Goal: Information Seeking & Learning: Learn about a topic

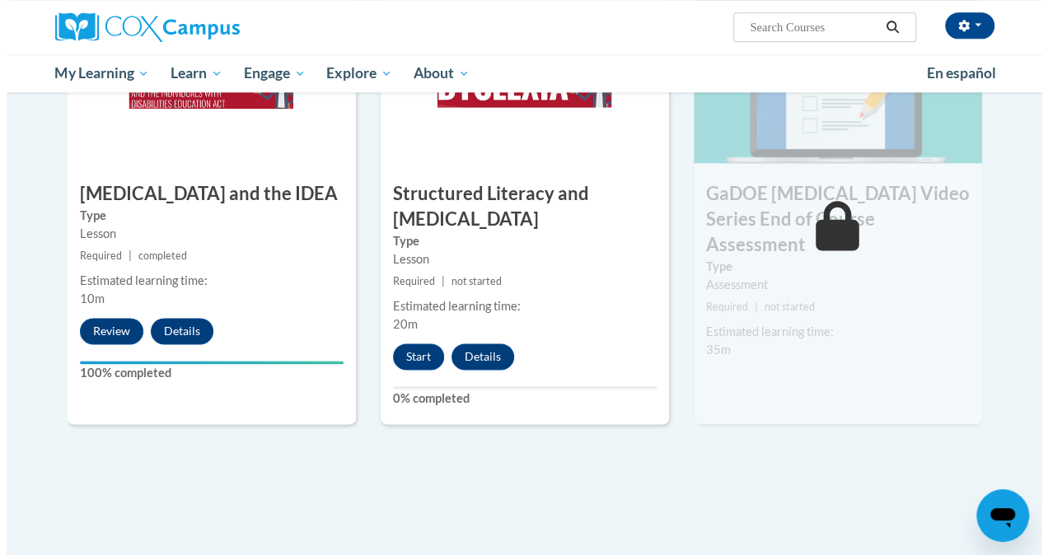
scroll to position [938, 0]
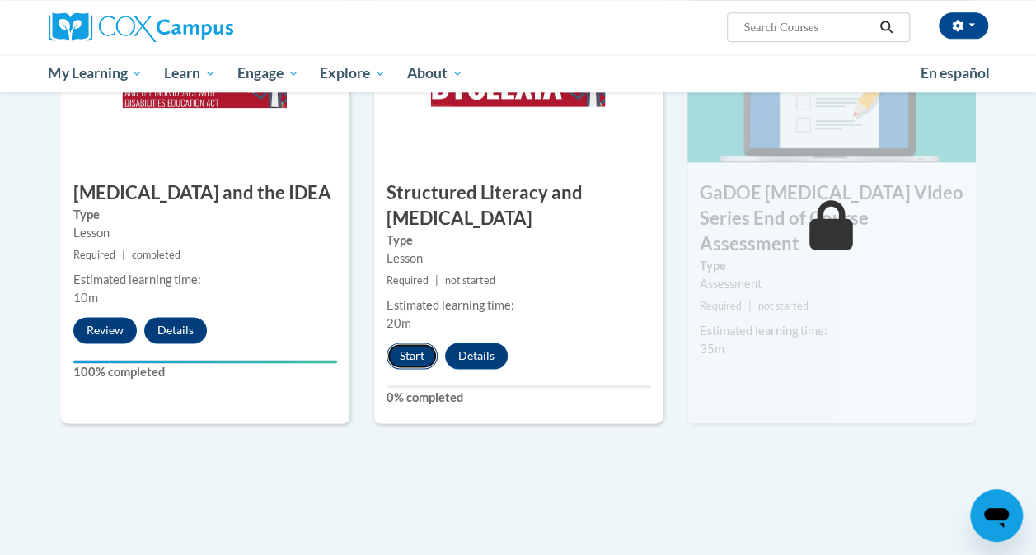
click at [419, 356] on button "Start" at bounding box center [412, 356] width 51 height 26
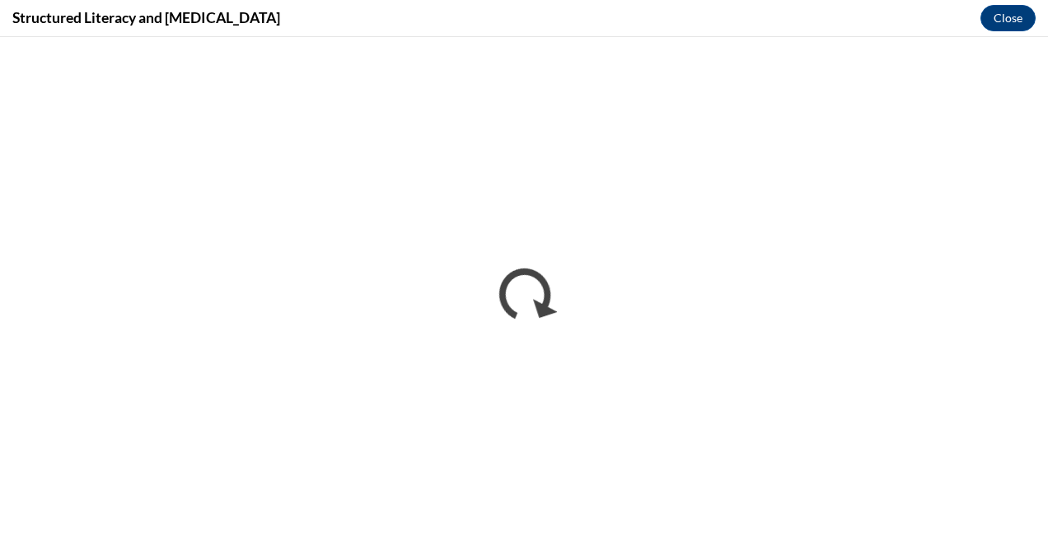
scroll to position [0, 0]
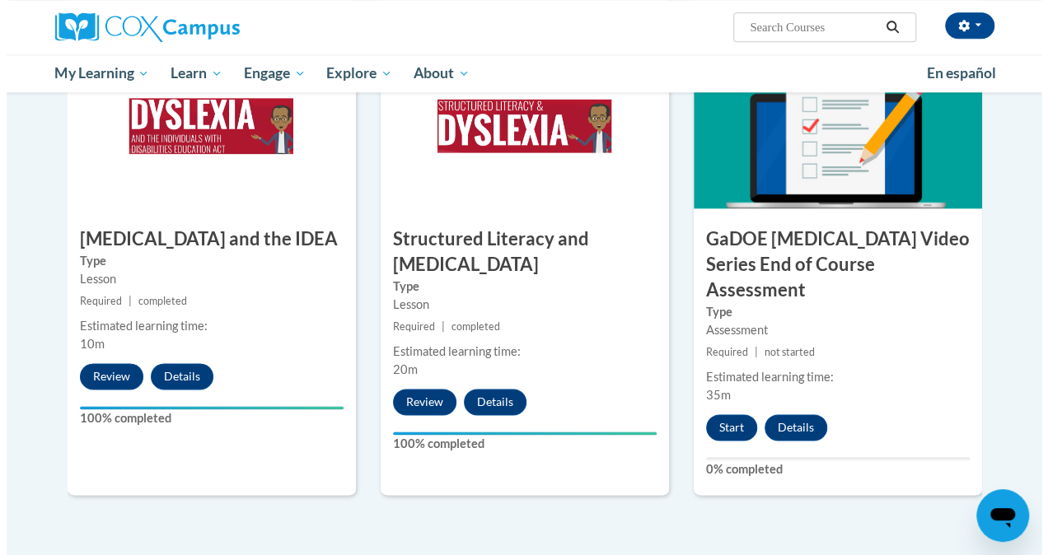
scroll to position [894, 0]
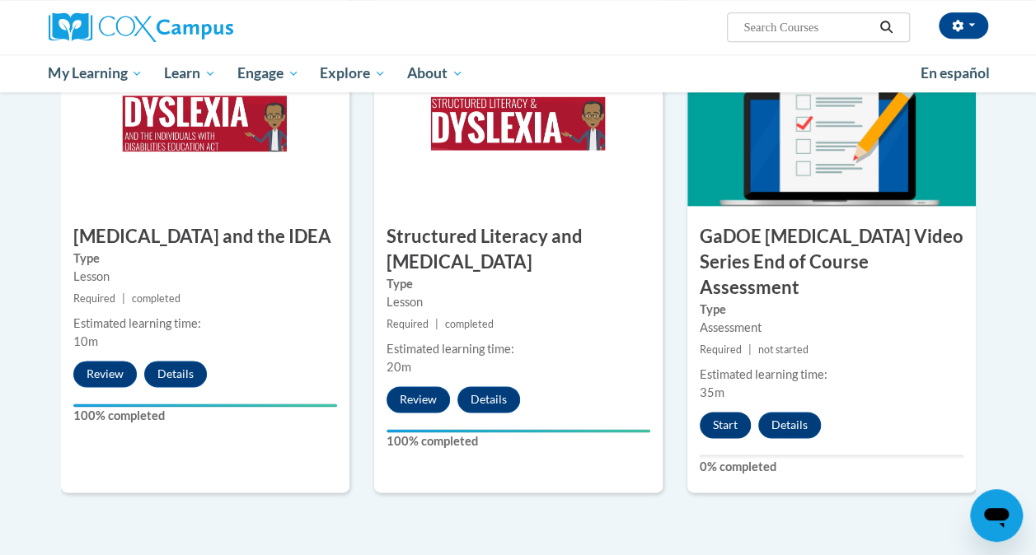
click at [710, 412] on button "Start" at bounding box center [725, 425] width 51 height 26
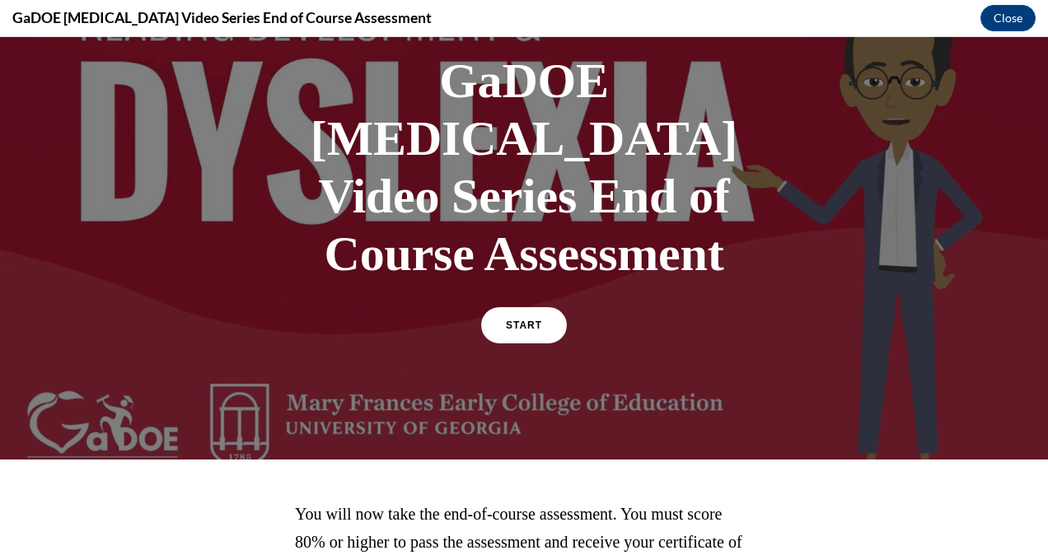
scroll to position [31, 0]
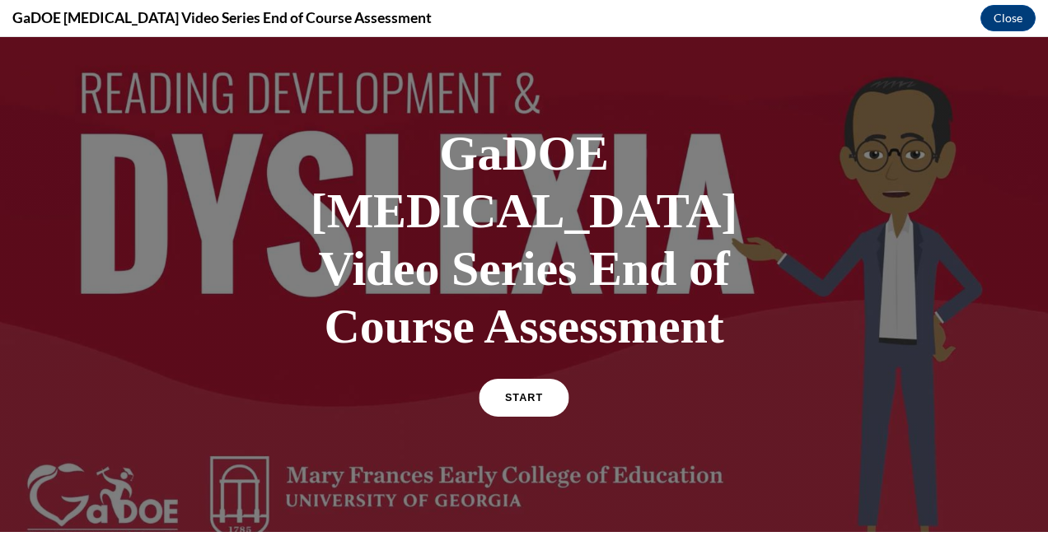
click at [531, 379] on link "START" at bounding box center [524, 398] width 90 height 38
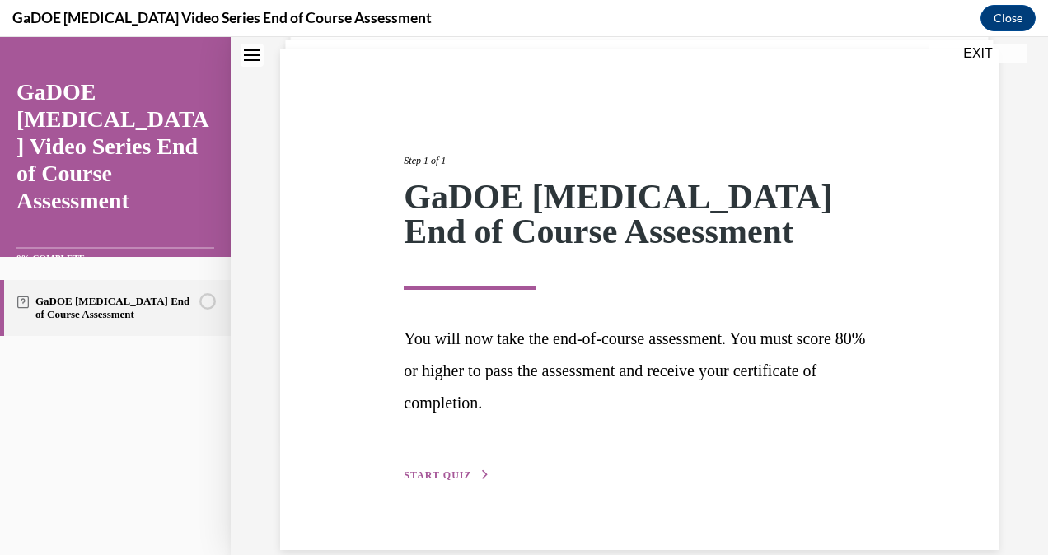
scroll to position [116, 0]
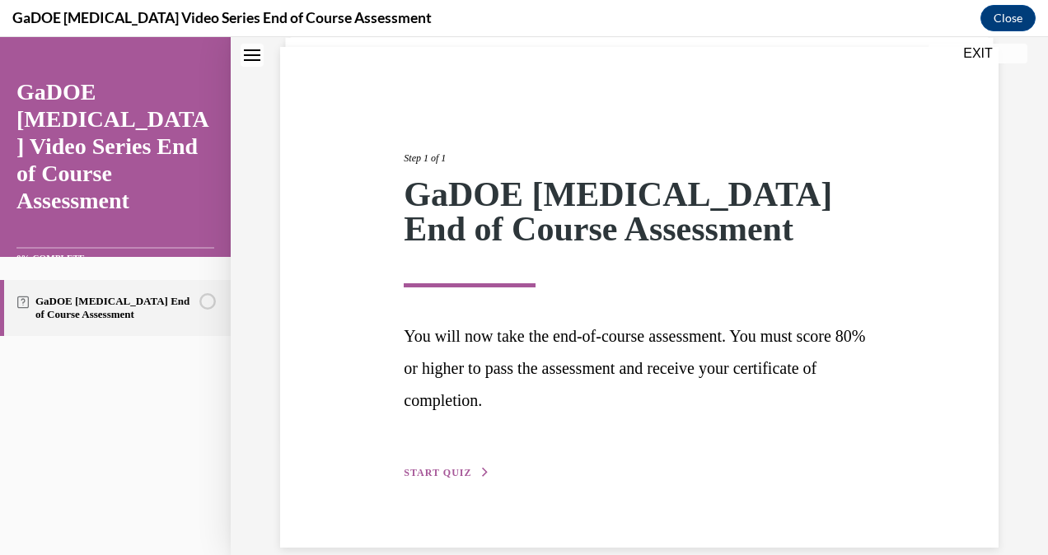
click at [450, 471] on span "START QUIZ" at bounding box center [438, 473] width 68 height 12
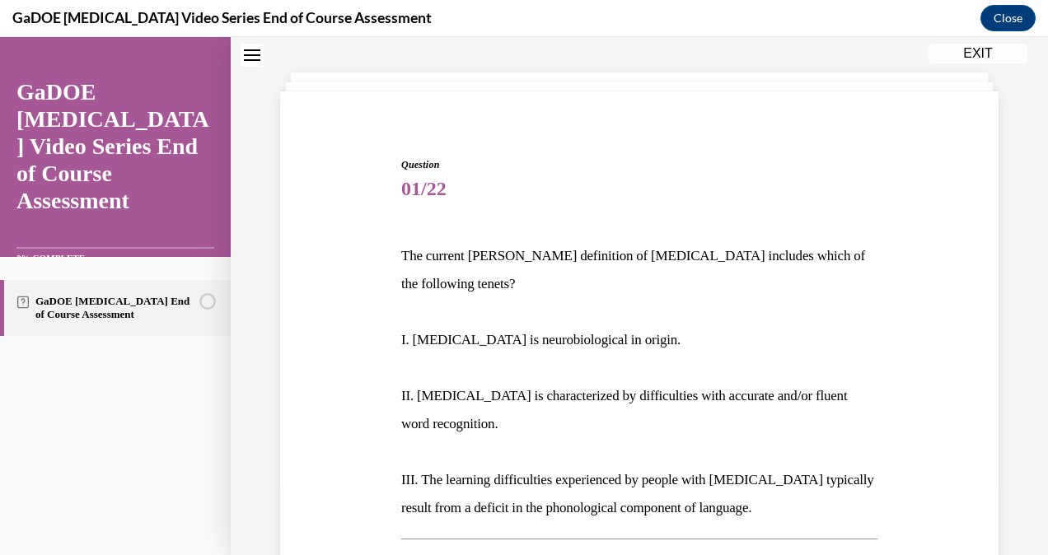
scroll to position [69, 0]
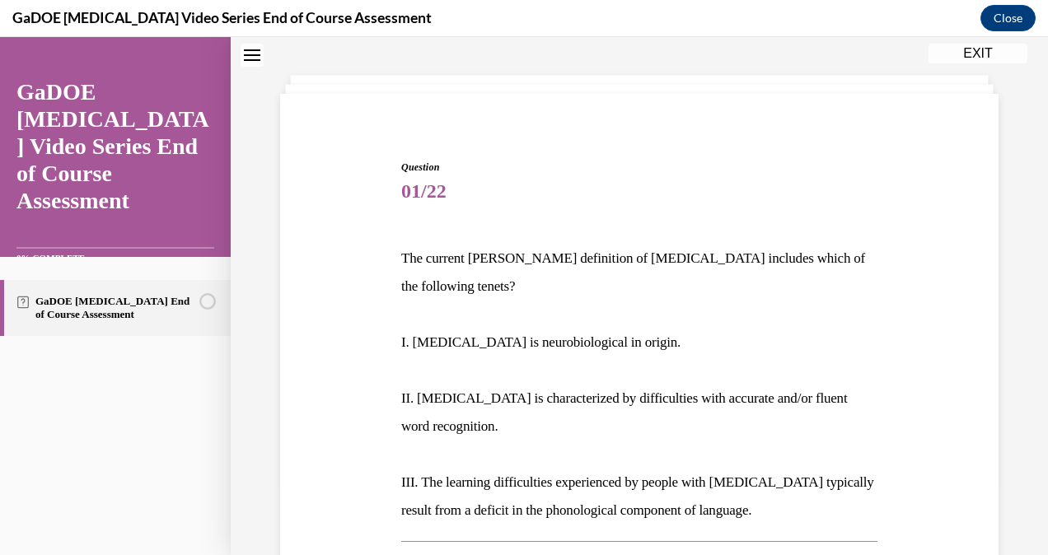
click at [332, 371] on div "Question 01/22 The current [PERSON_NAME] definition of [MEDICAL_DATA] includes …" at bounding box center [639, 564] width 727 height 908
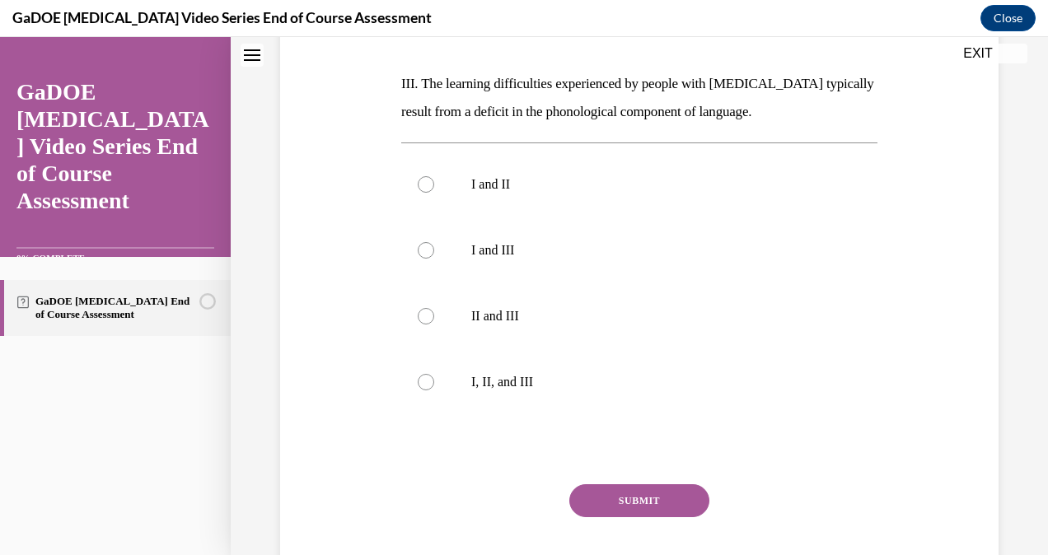
scroll to position [469, 0]
click at [437, 350] on label "I, II, and III" at bounding box center [639, 382] width 476 height 66
click at [434, 373] on input "I, II, and III" at bounding box center [426, 381] width 16 height 16
radio input "true"
click at [610, 484] on button "SUBMIT" at bounding box center [639, 500] width 140 height 33
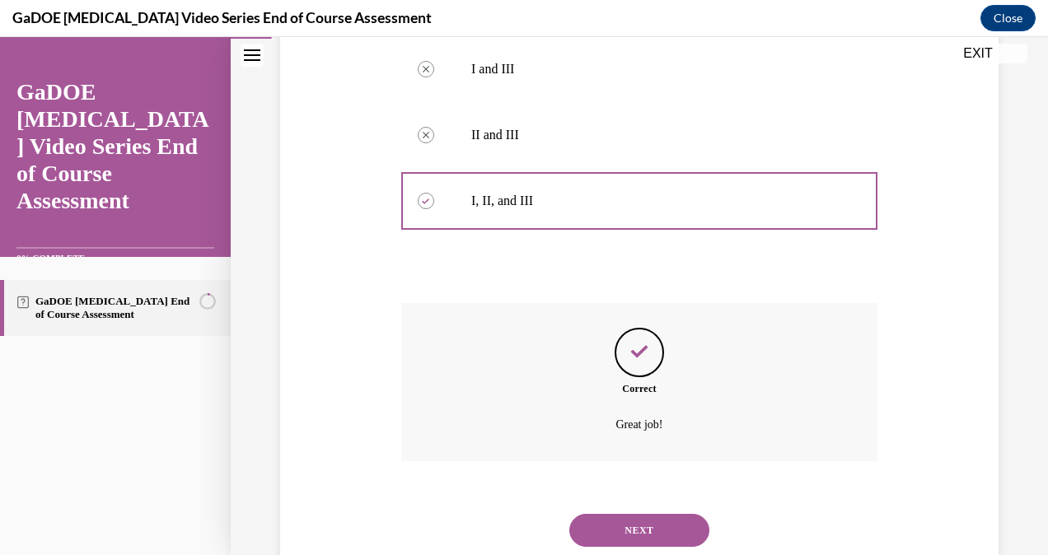
scroll to position [670, 0]
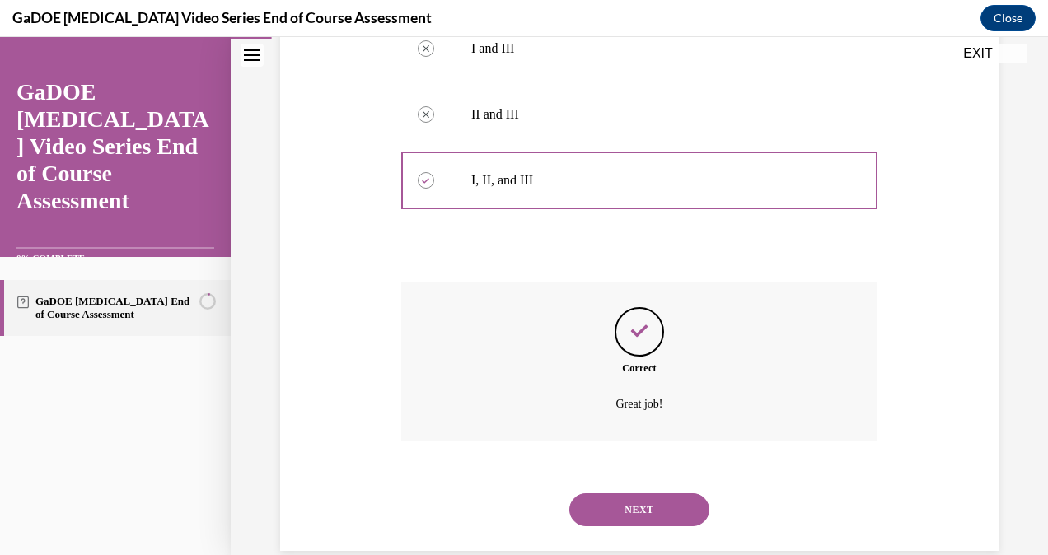
click at [616, 494] on button "NEXT" at bounding box center [639, 510] width 140 height 33
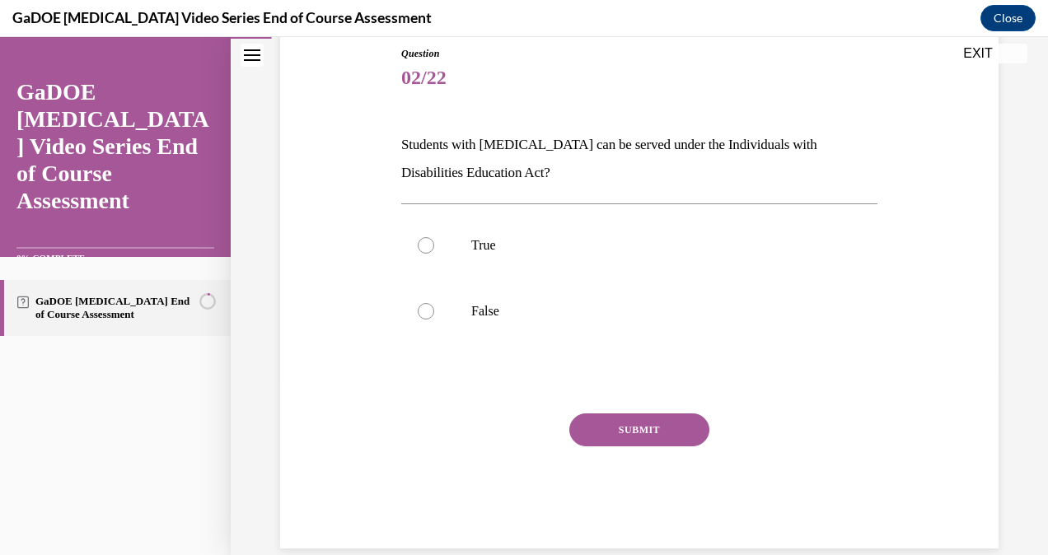
scroll to position [180, 0]
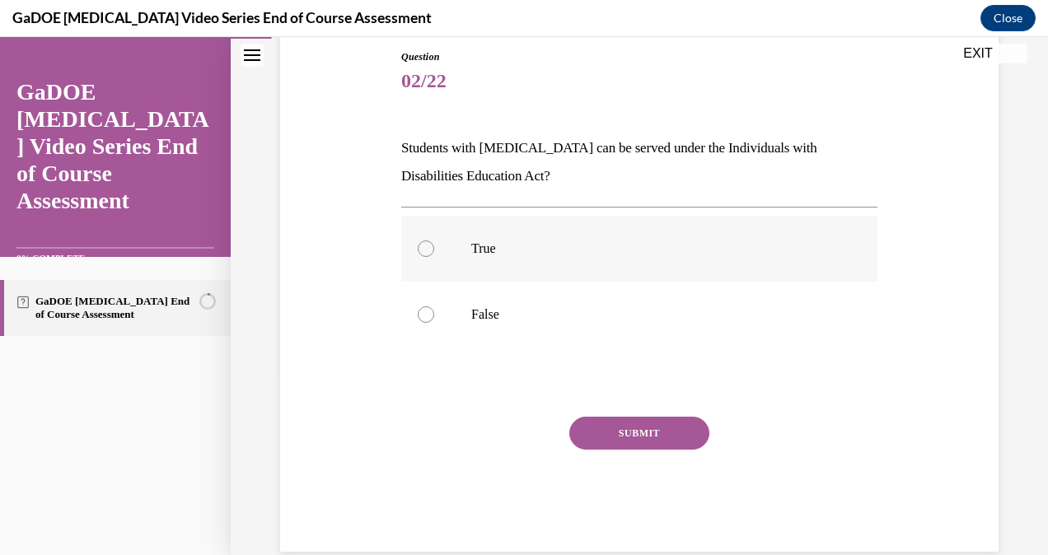
click at [419, 250] on div at bounding box center [426, 249] width 16 height 16
click at [419, 250] on input "True" at bounding box center [426, 249] width 16 height 16
radio input "true"
click at [630, 437] on button "SUBMIT" at bounding box center [639, 433] width 140 height 33
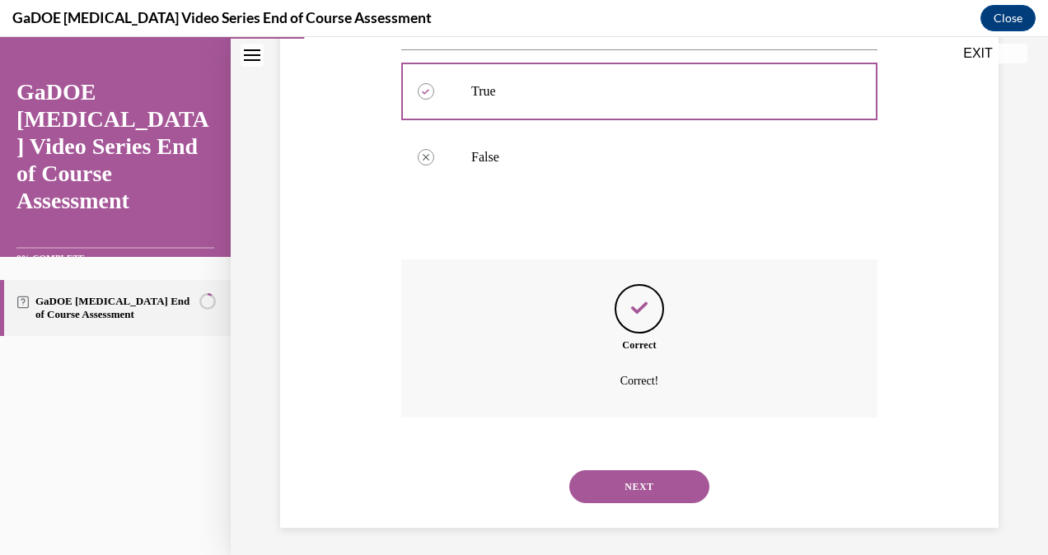
scroll to position [342, 0]
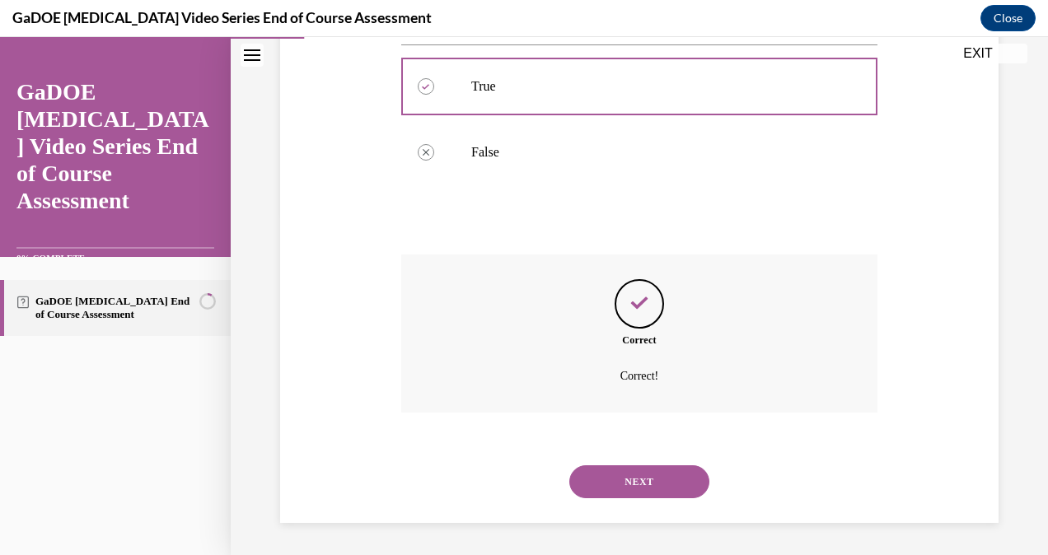
click at [618, 492] on button "NEXT" at bounding box center [639, 482] width 140 height 33
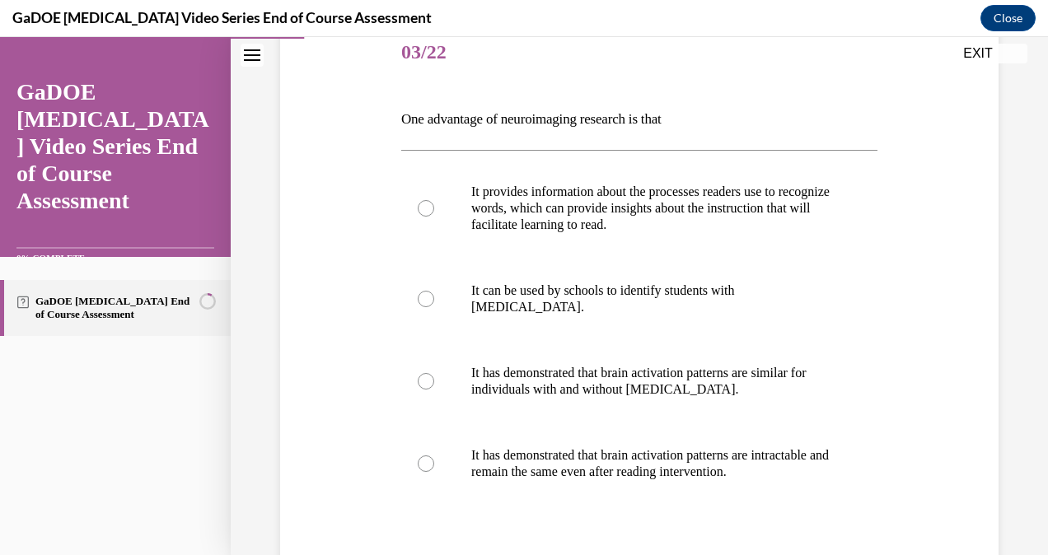
scroll to position [209, 0]
click at [410, 208] on label "It provides information about the processes readers use to recognize words, whi…" at bounding box center [639, 207] width 476 height 99
click at [418, 208] on input "It provides information about the processes readers use to recognize words, whi…" at bounding box center [426, 207] width 16 height 16
radio input "true"
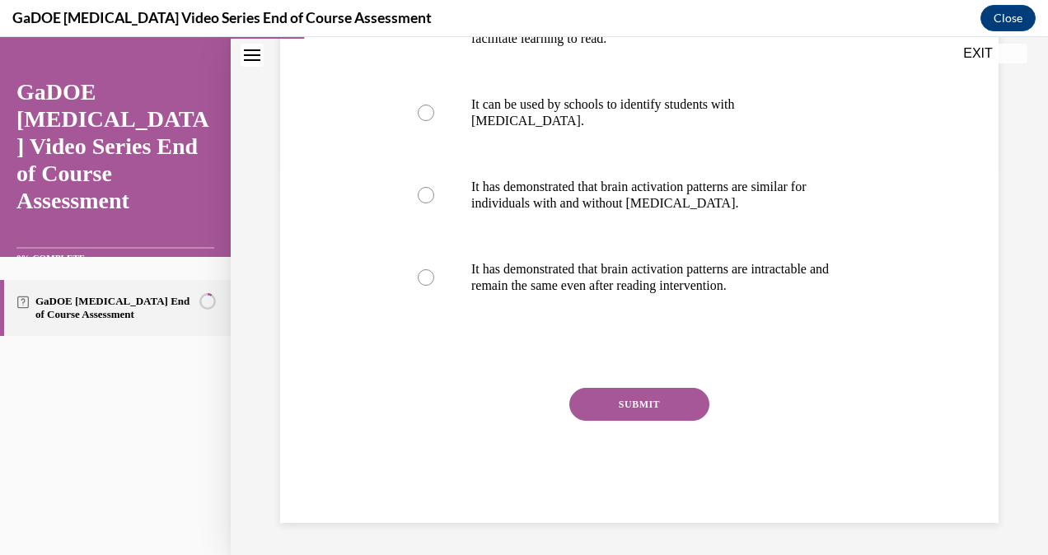
click at [628, 413] on button "SUBMIT" at bounding box center [639, 404] width 140 height 33
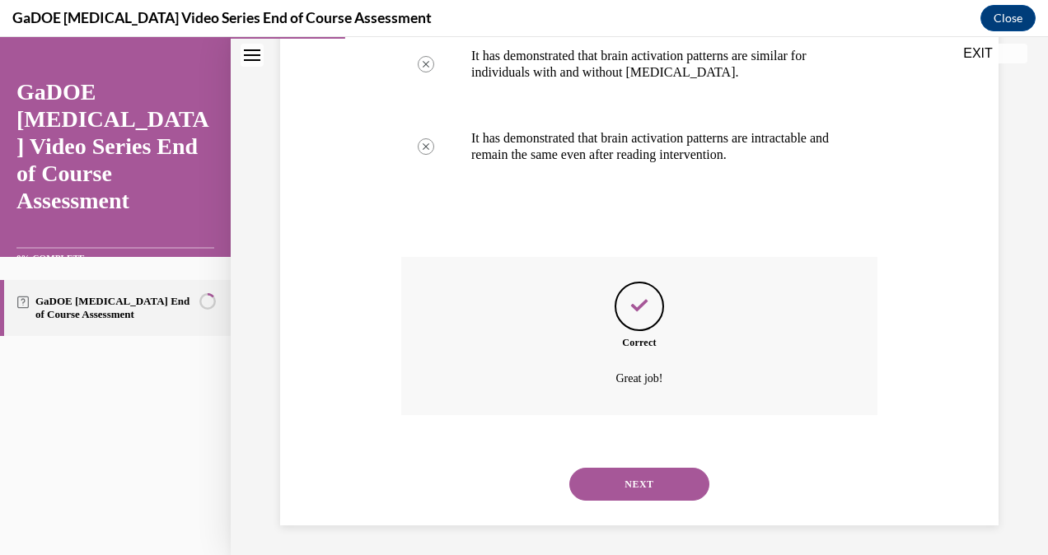
scroll to position [528, 0]
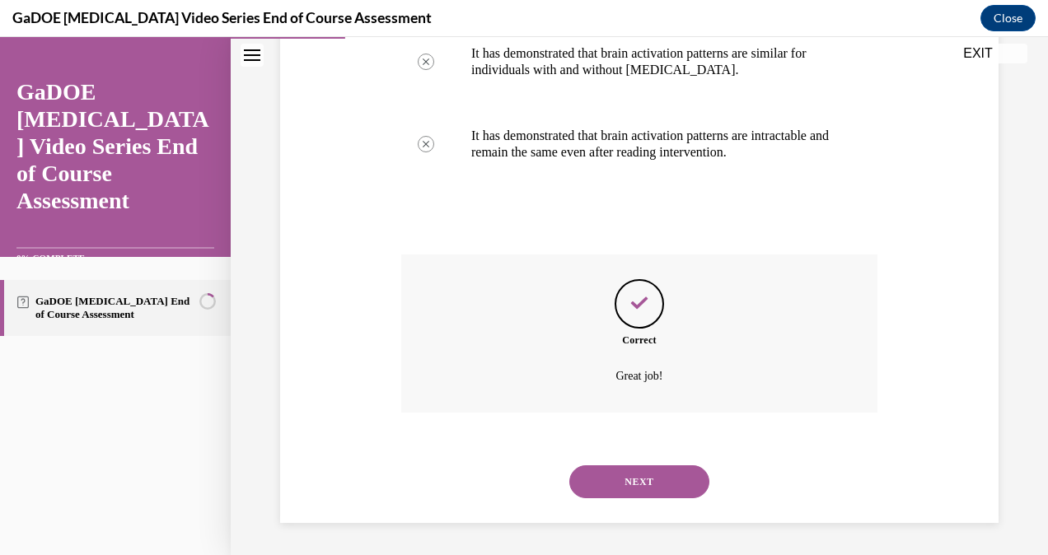
click at [615, 487] on button "NEXT" at bounding box center [639, 482] width 140 height 33
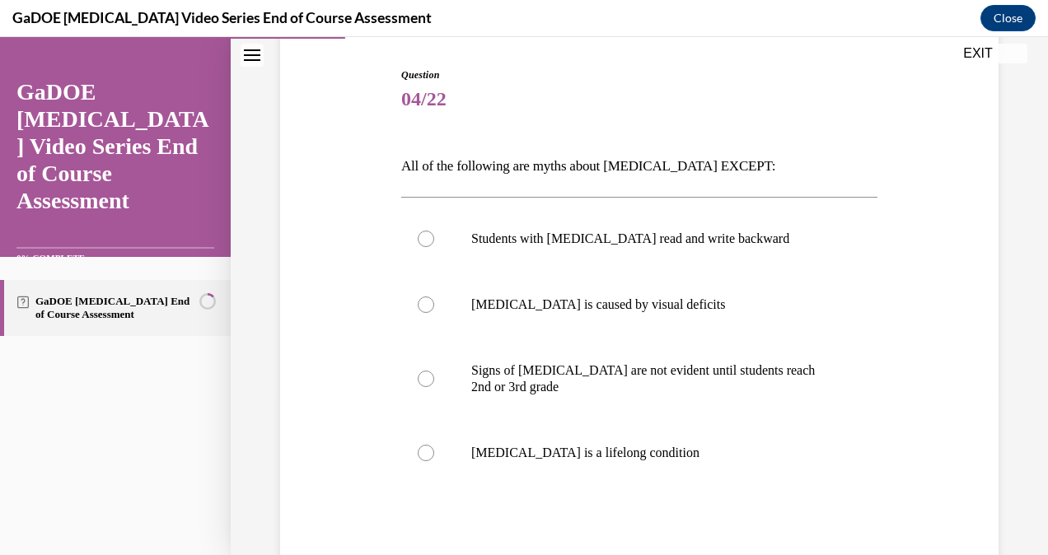
scroll to position [162, 0]
click at [415, 466] on label "[MEDICAL_DATA] is a lifelong condition" at bounding box center [639, 453] width 476 height 66
click at [418, 461] on input "[MEDICAL_DATA] is a lifelong condition" at bounding box center [426, 453] width 16 height 16
radio input "true"
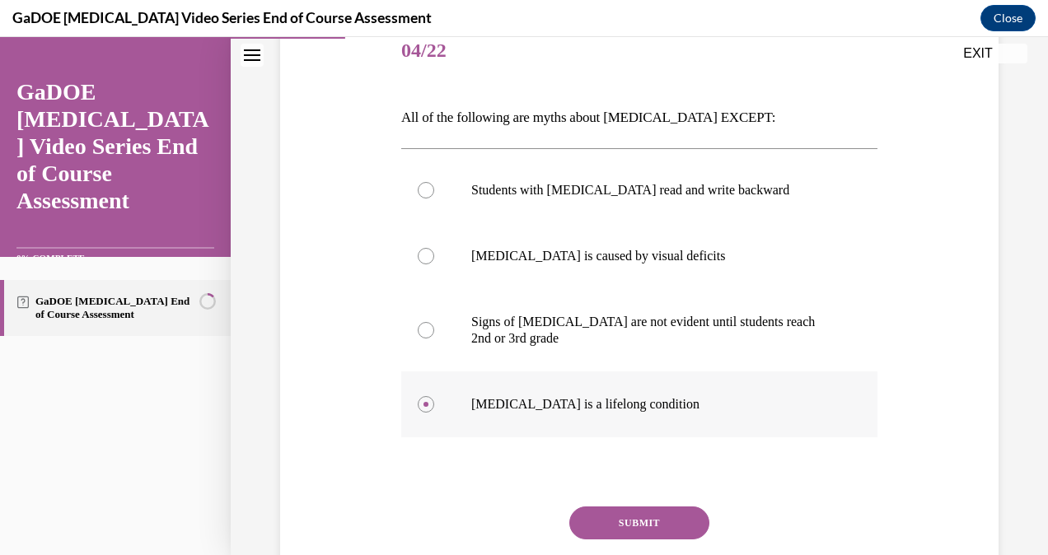
scroll to position [329, 0]
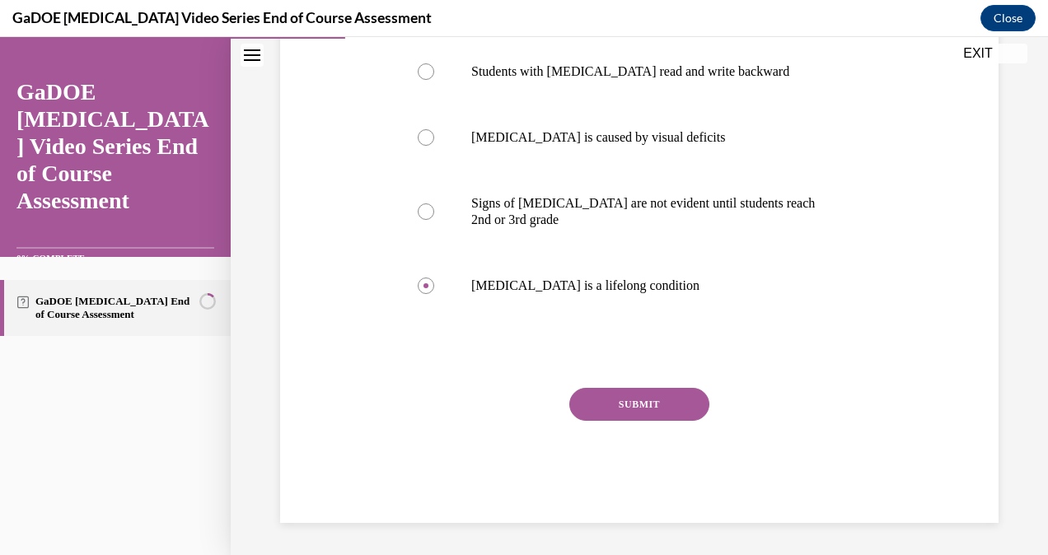
click at [630, 413] on button "SUBMIT" at bounding box center [639, 404] width 140 height 33
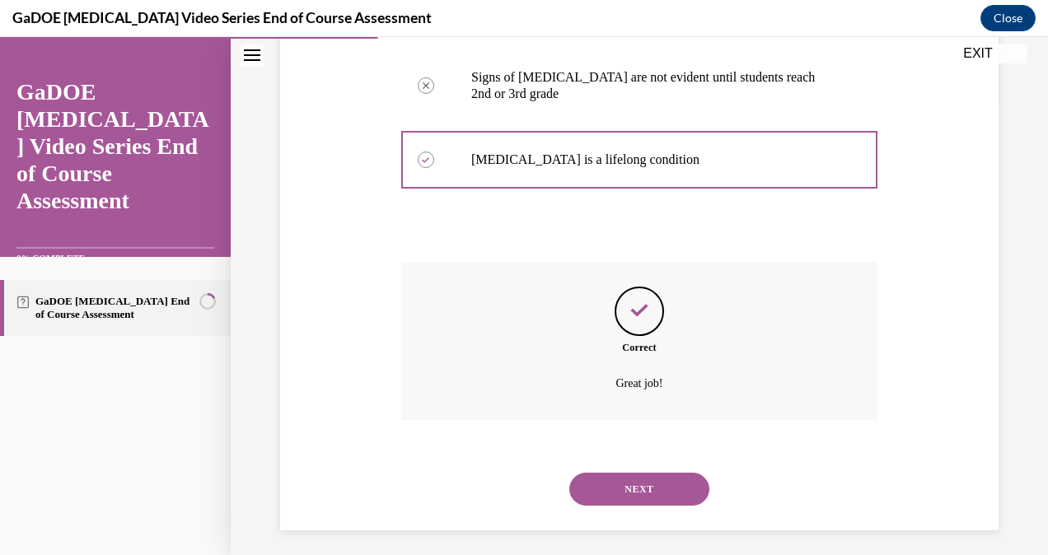
scroll to position [462, 0]
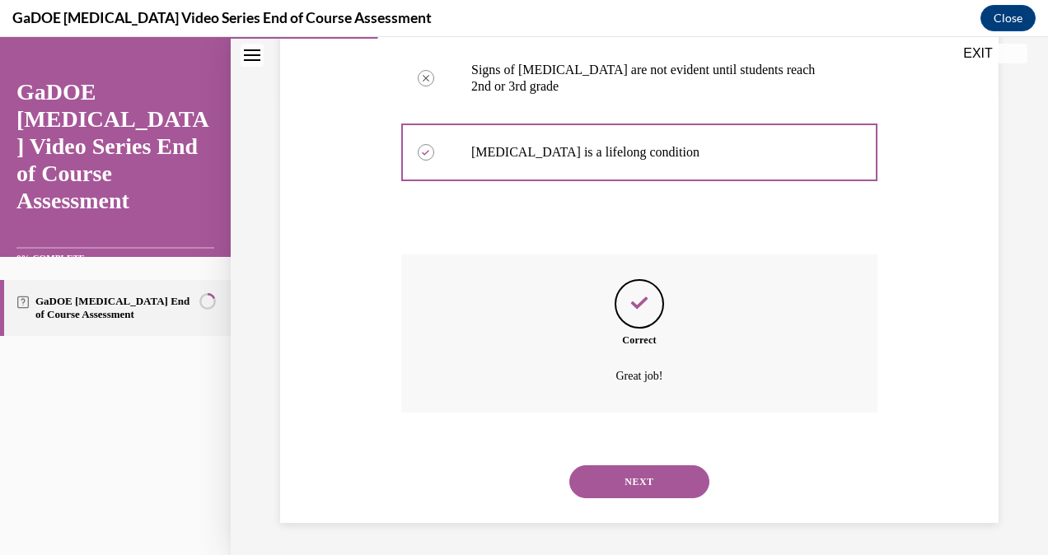
click at [624, 494] on button "NEXT" at bounding box center [639, 482] width 140 height 33
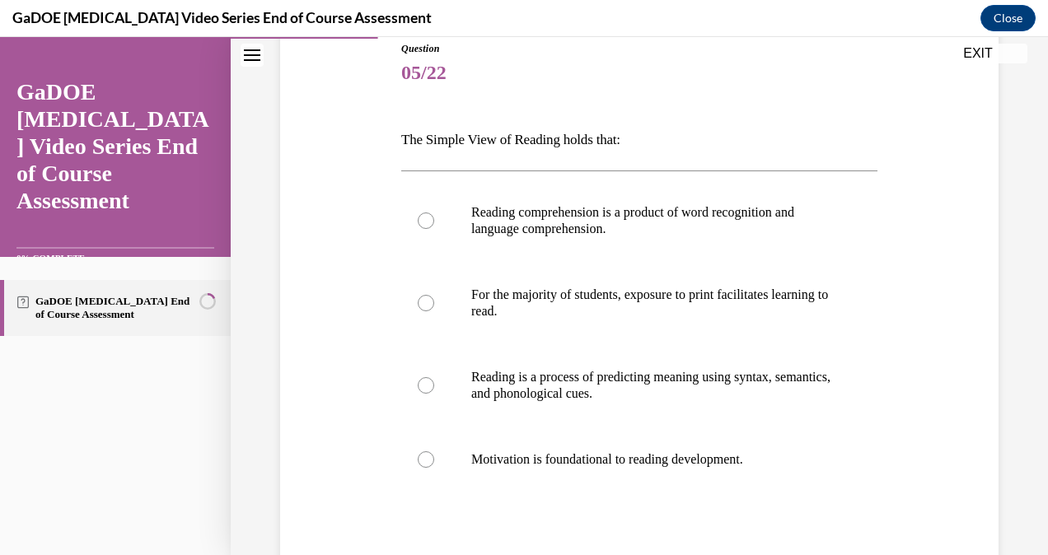
scroll to position [188, 0]
click at [423, 232] on label "Reading comprehension is a product of word recognition and language comprehensi…" at bounding box center [639, 221] width 476 height 82
click at [423, 229] on input "Reading comprehension is a product of word recognition and language comprehensi…" at bounding box center [426, 221] width 16 height 16
radio input "true"
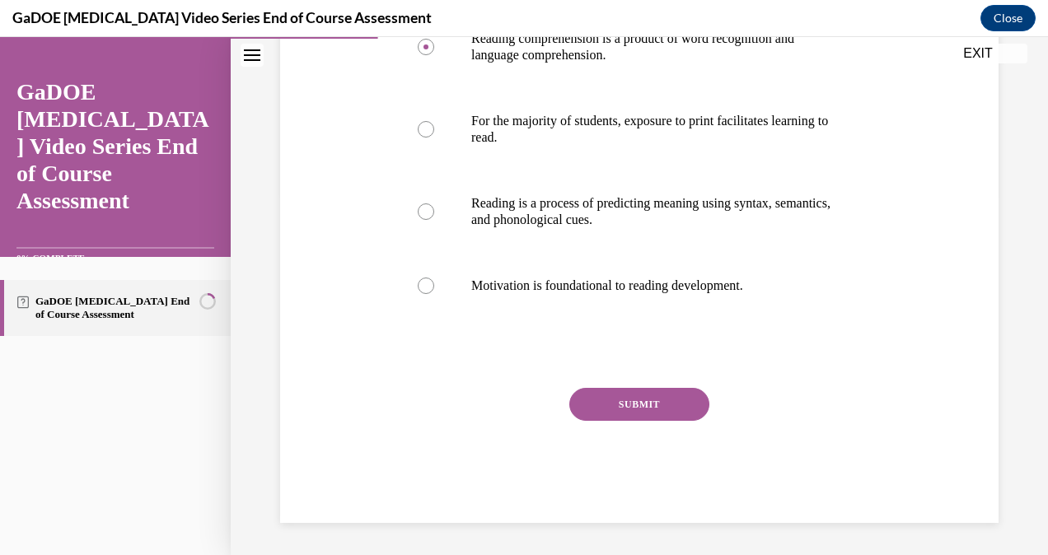
click at [636, 413] on button "SUBMIT" at bounding box center [639, 404] width 140 height 33
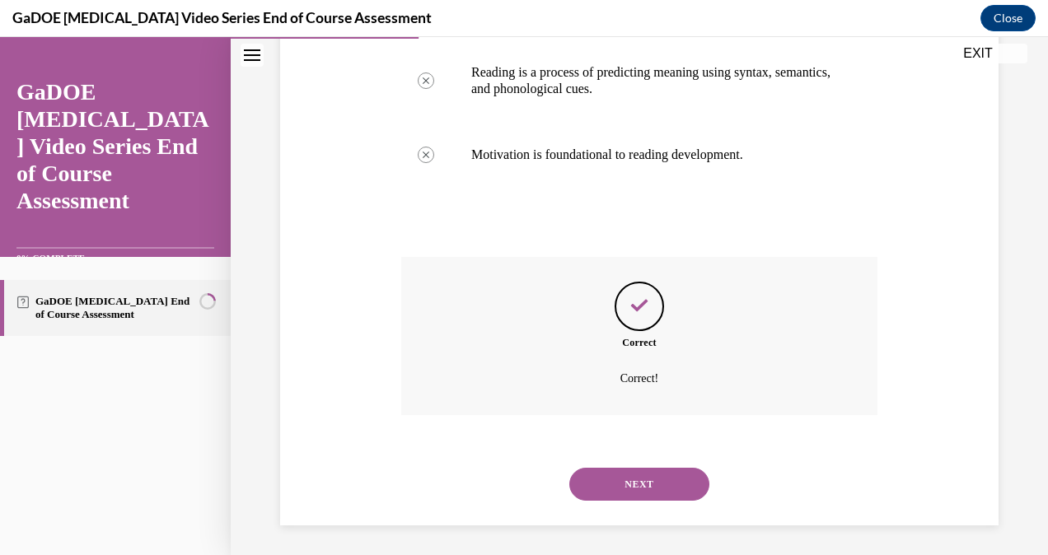
scroll to position [495, 0]
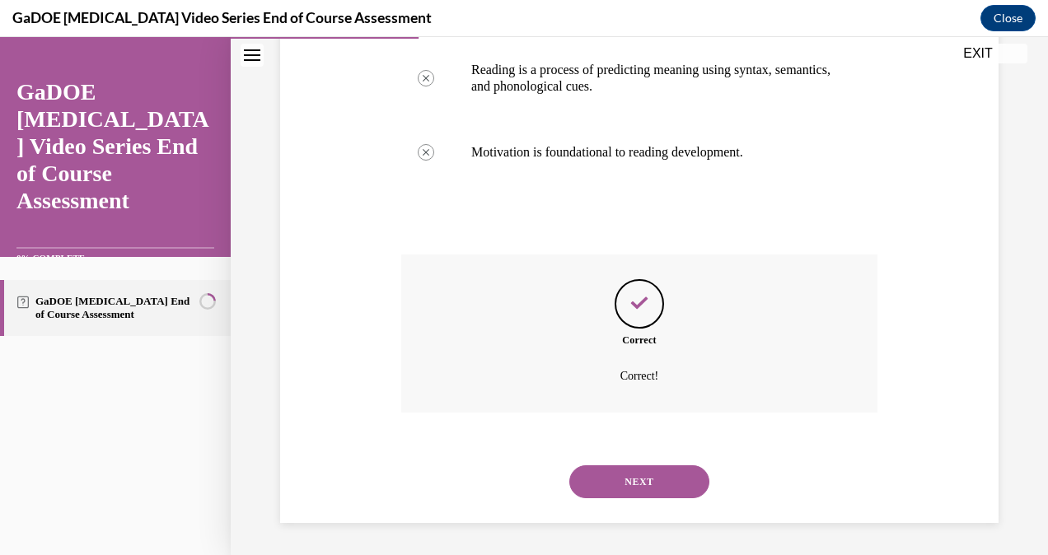
click at [641, 484] on button "NEXT" at bounding box center [639, 482] width 140 height 33
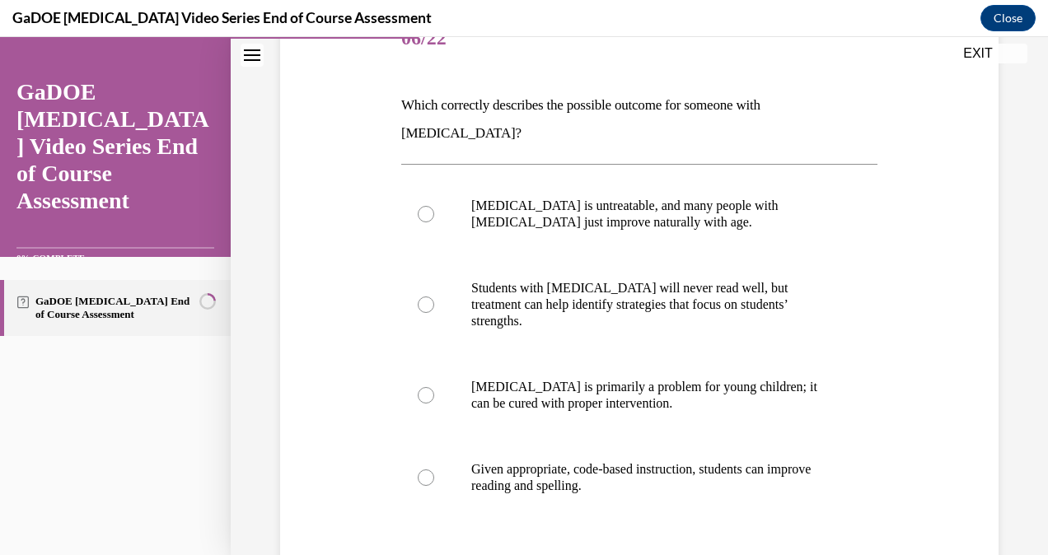
scroll to position [224, 0]
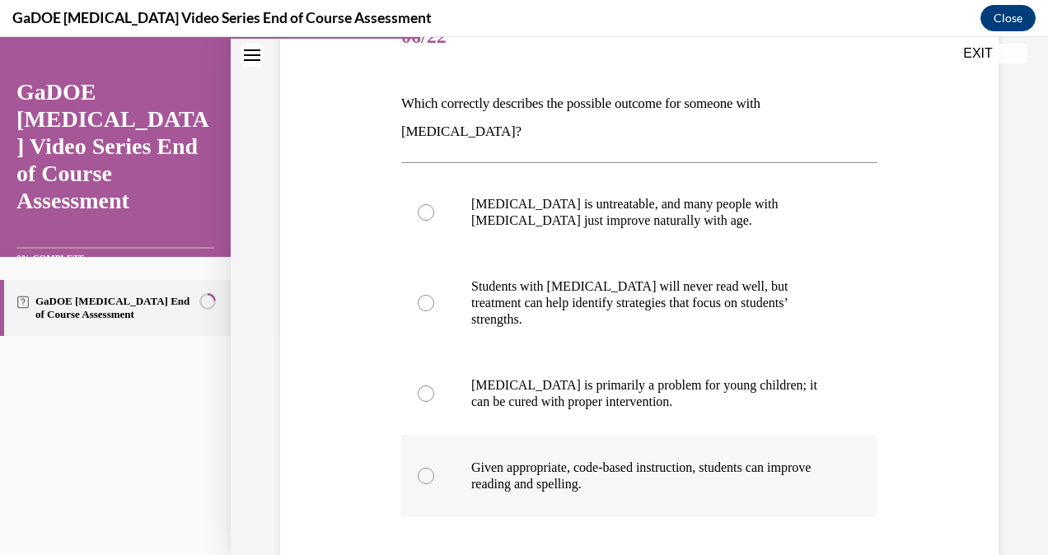
click at [426, 439] on label "Given appropriate, code-based instruction, students can improve reading and spe…" at bounding box center [639, 476] width 476 height 82
click at [426, 468] on input "Given appropriate, code-based instruction, students can improve reading and spe…" at bounding box center [426, 476] width 16 height 16
radio input "true"
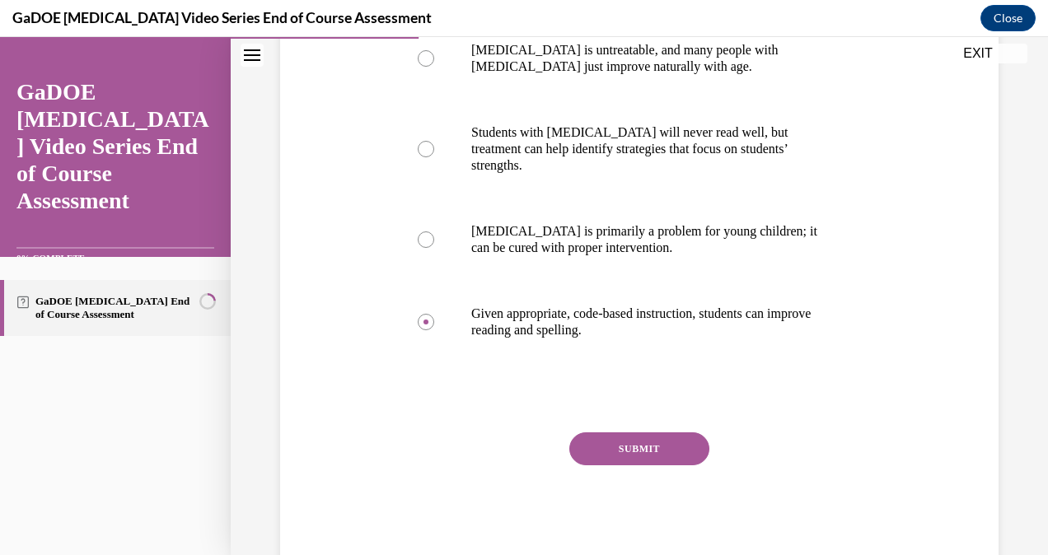
click at [640, 433] on button "SUBMIT" at bounding box center [639, 449] width 140 height 33
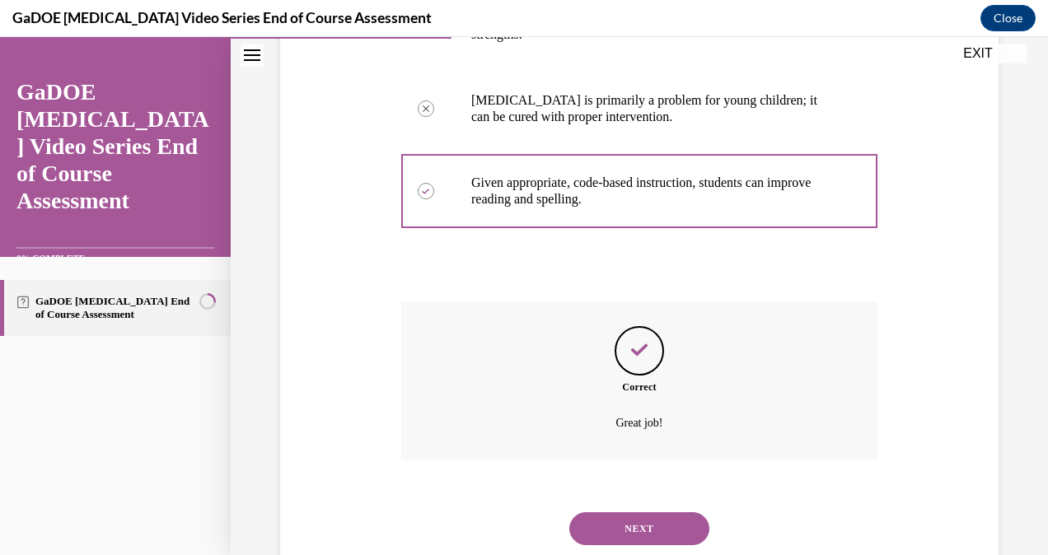
scroll to position [512, 0]
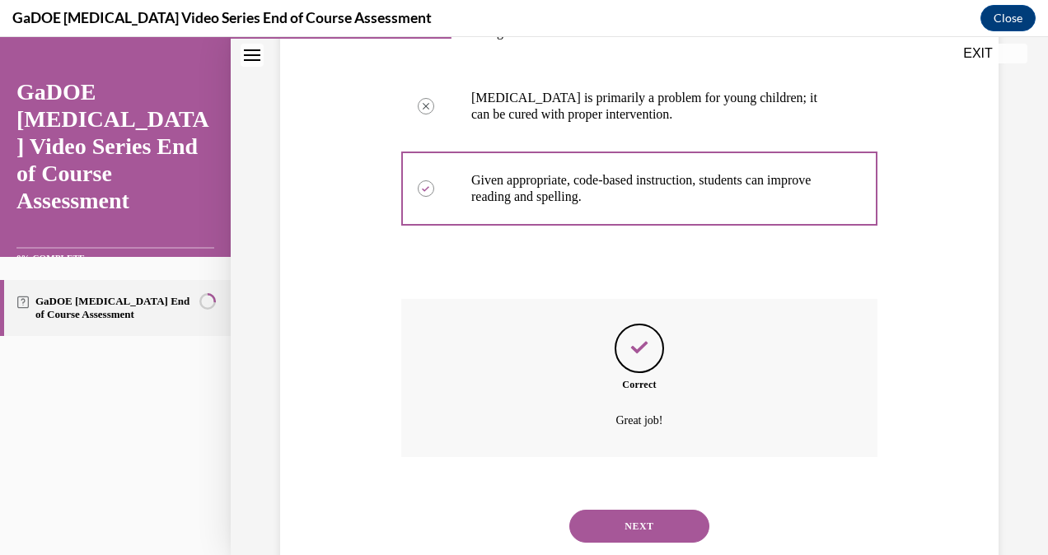
click at [613, 510] on button "NEXT" at bounding box center [639, 526] width 140 height 33
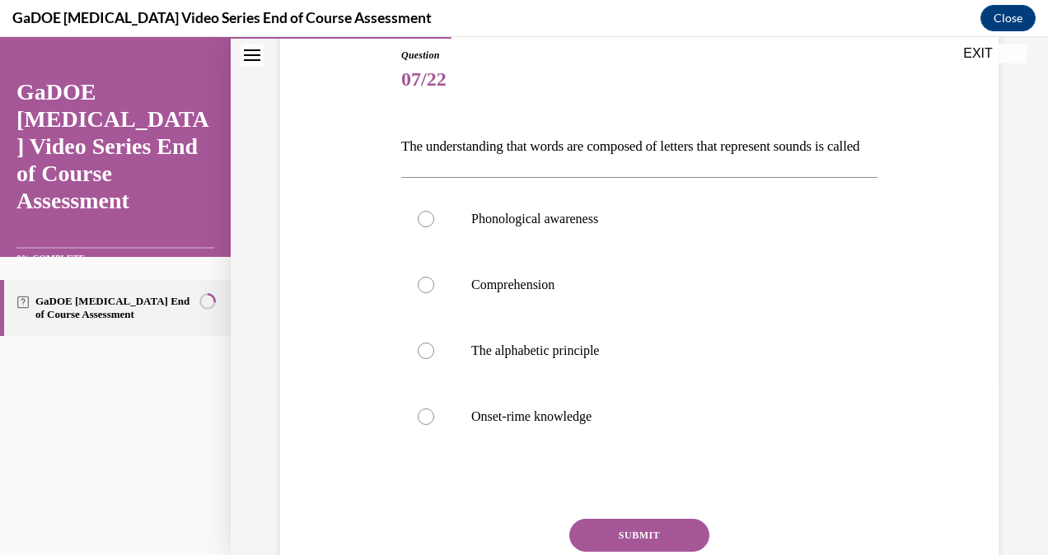
scroll to position [184, 0]
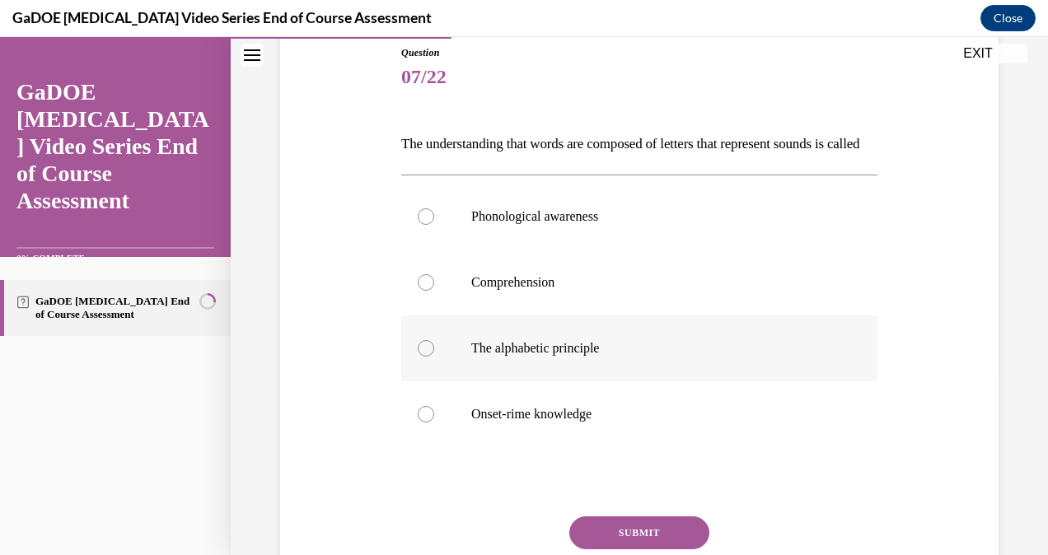
click at [418, 357] on div at bounding box center [426, 348] width 16 height 16
click at [418, 357] on input "The alphabetic principle" at bounding box center [426, 348] width 16 height 16
radio input "true"
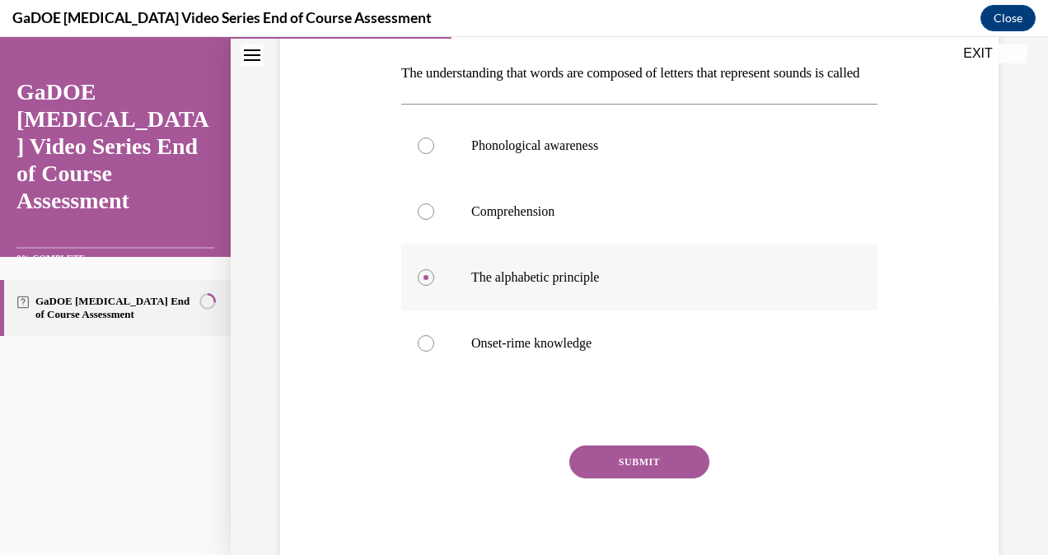
scroll to position [340, 0]
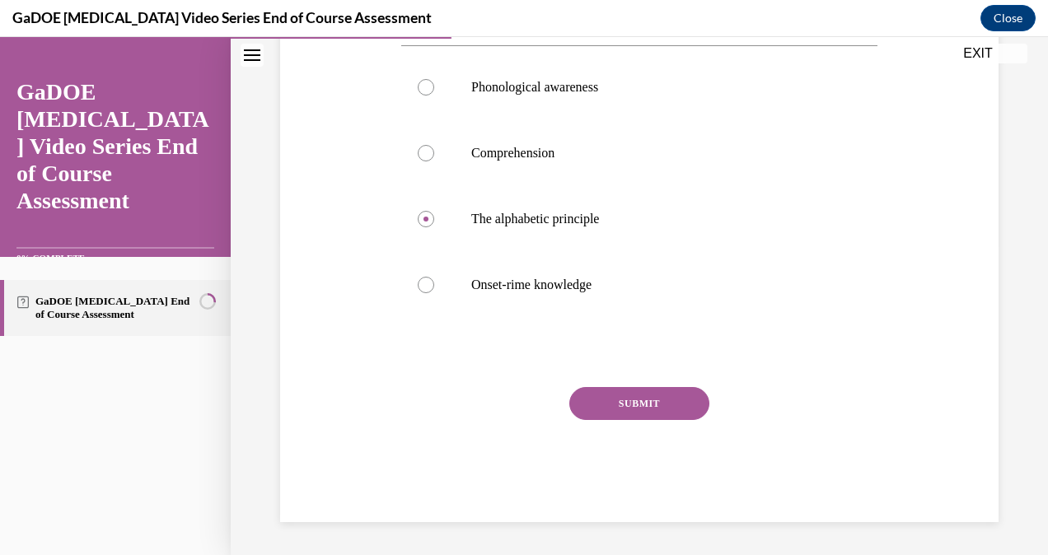
click at [636, 413] on button "SUBMIT" at bounding box center [639, 403] width 140 height 33
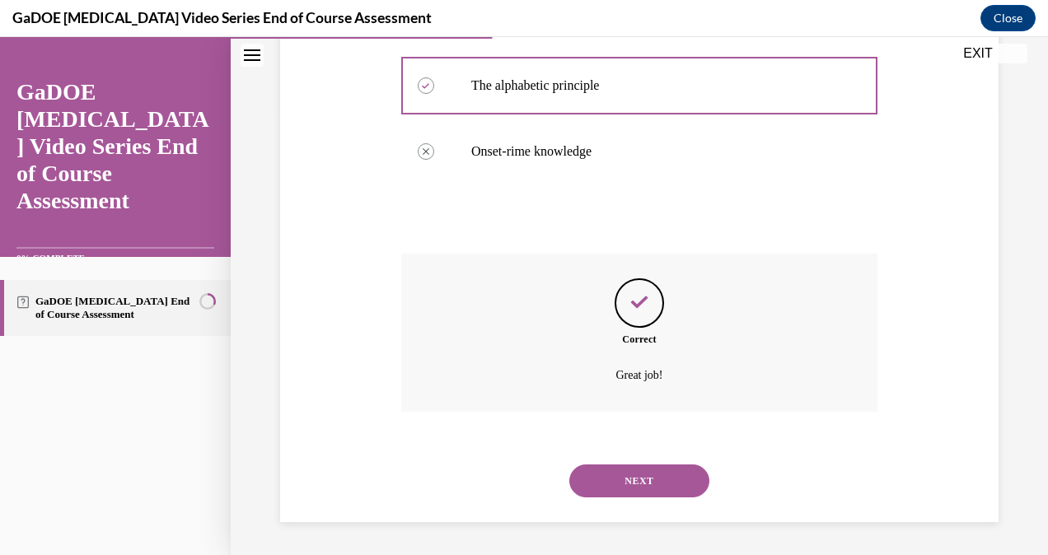
scroll to position [474, 0]
click at [633, 488] on button "NEXT" at bounding box center [639, 481] width 140 height 33
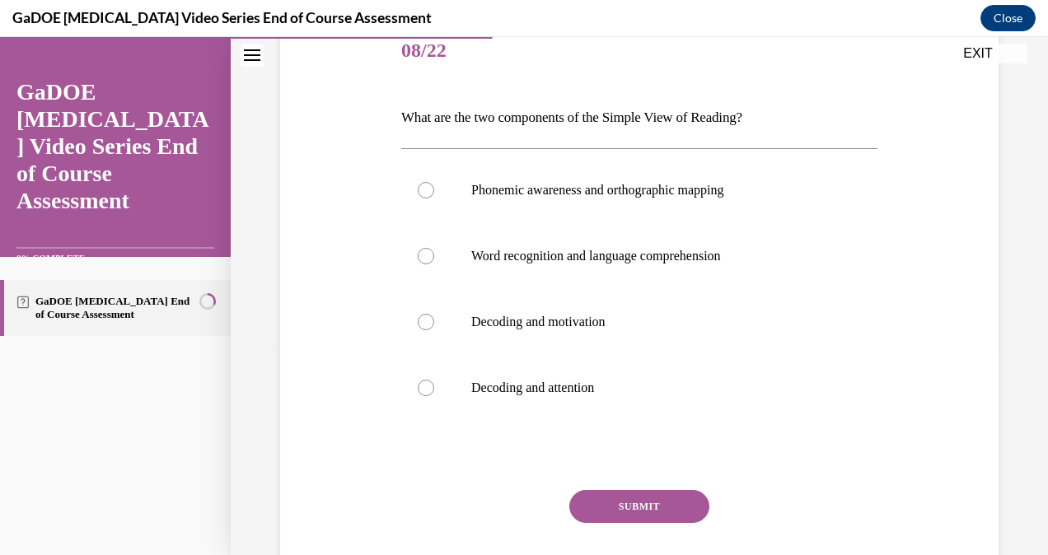
scroll to position [214, 0]
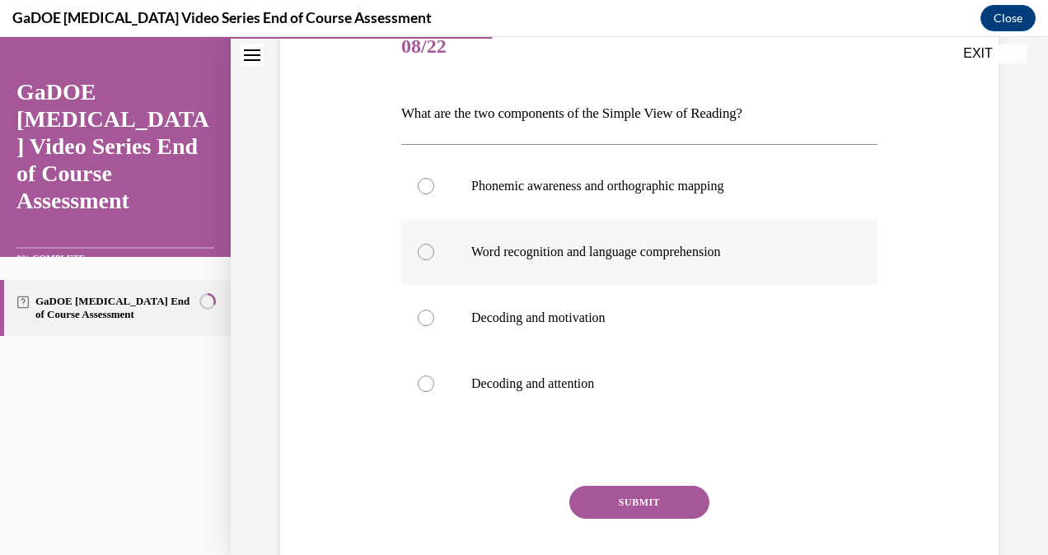
click at [419, 259] on label "Word recognition and language comprehension" at bounding box center [639, 252] width 476 height 66
click at [419, 259] on input "Word recognition and language comprehension" at bounding box center [426, 252] width 16 height 16
radio input "true"
click at [633, 502] on button "SUBMIT" at bounding box center [639, 502] width 140 height 33
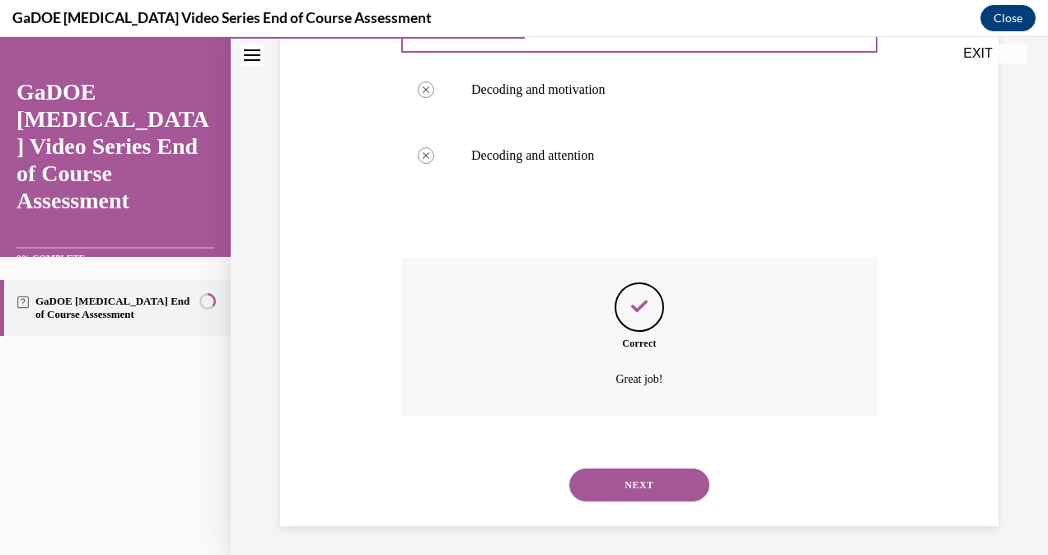
scroll to position [446, 0]
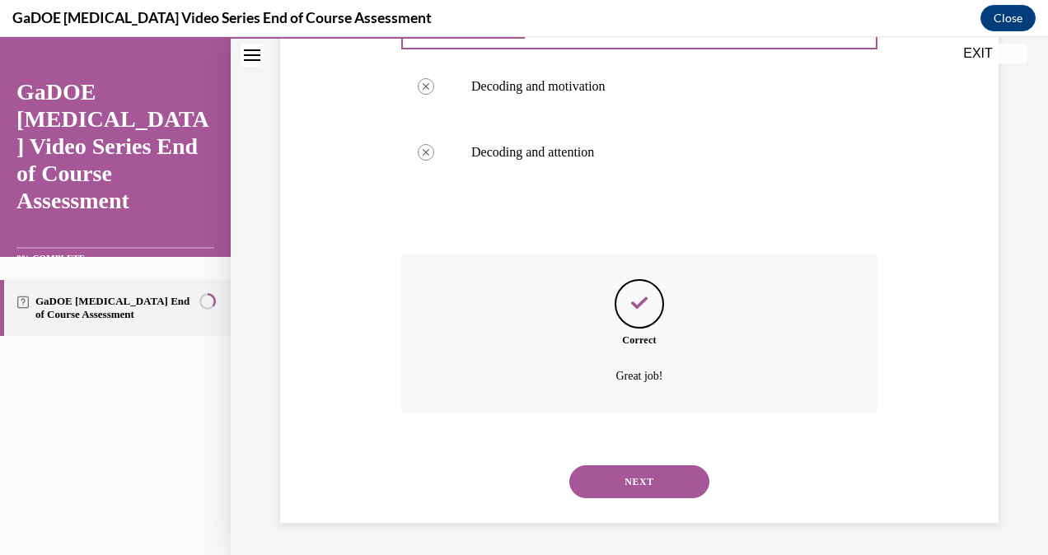
click at [618, 481] on button "NEXT" at bounding box center [639, 482] width 140 height 33
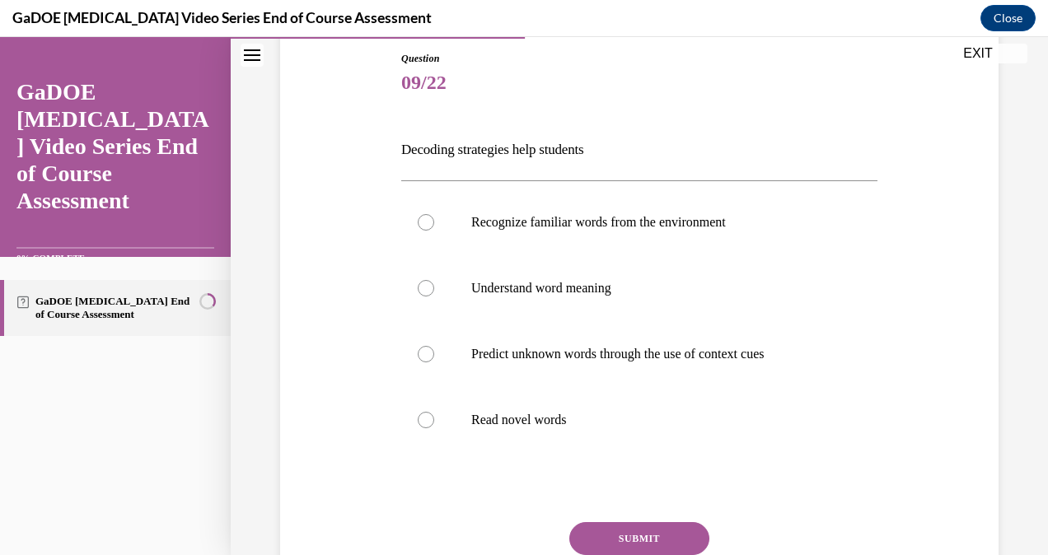
scroll to position [182, 0]
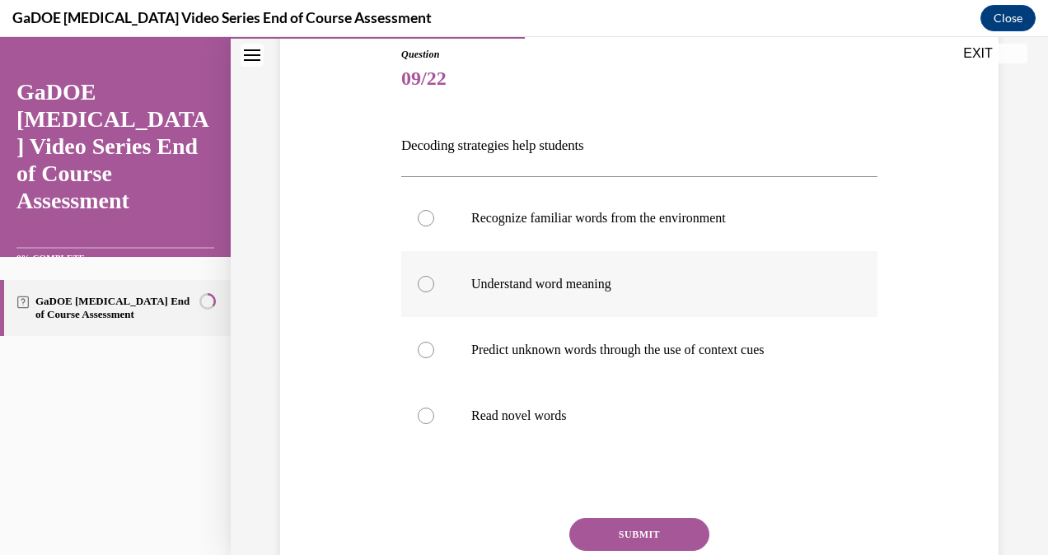
click at [432, 296] on label "Understand word meaning" at bounding box center [639, 284] width 476 height 66
click at [432, 293] on input "Understand word meaning" at bounding box center [426, 284] width 16 height 16
radio input "true"
click at [424, 427] on label "Read novel words" at bounding box center [639, 416] width 476 height 66
click at [424, 424] on input "Read novel words" at bounding box center [426, 416] width 16 height 16
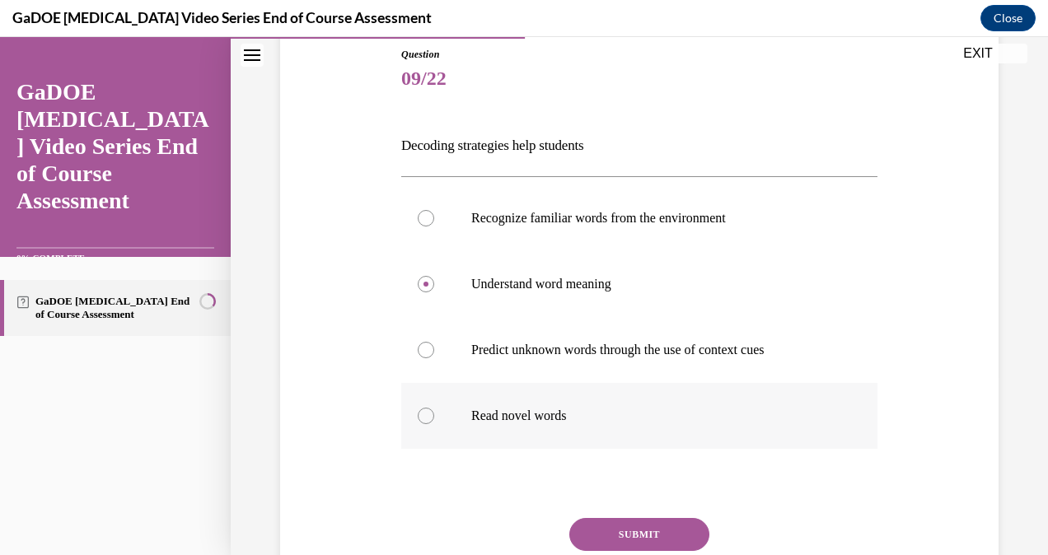
radio input "true"
click at [655, 531] on button "SUBMIT" at bounding box center [639, 534] width 140 height 33
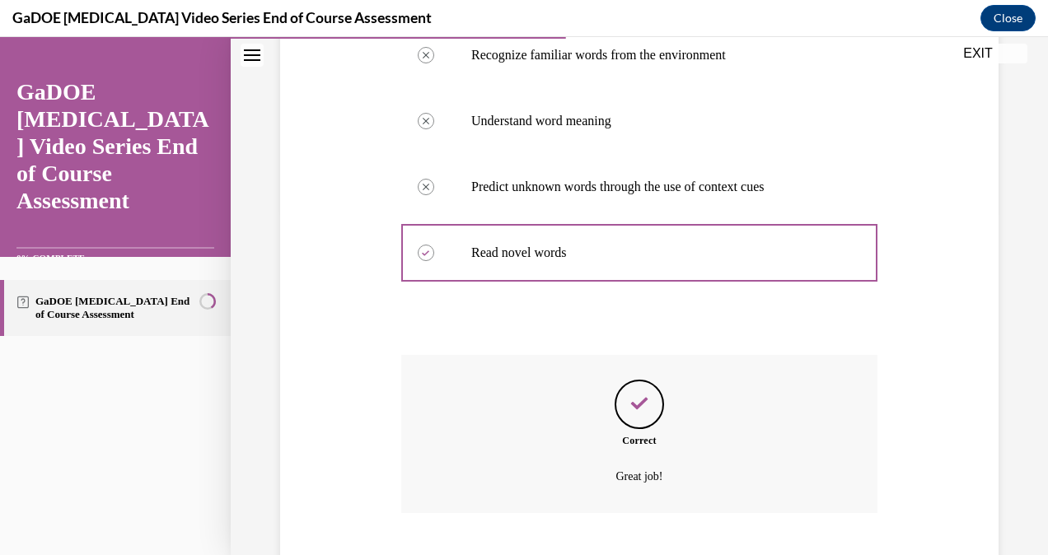
scroll to position [446, 0]
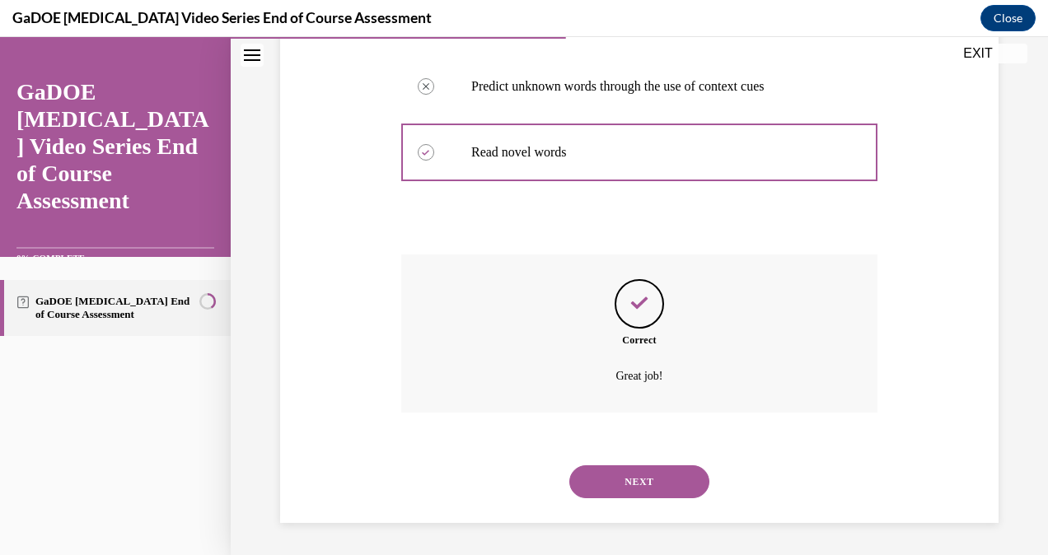
click at [681, 481] on button "NEXT" at bounding box center [639, 482] width 140 height 33
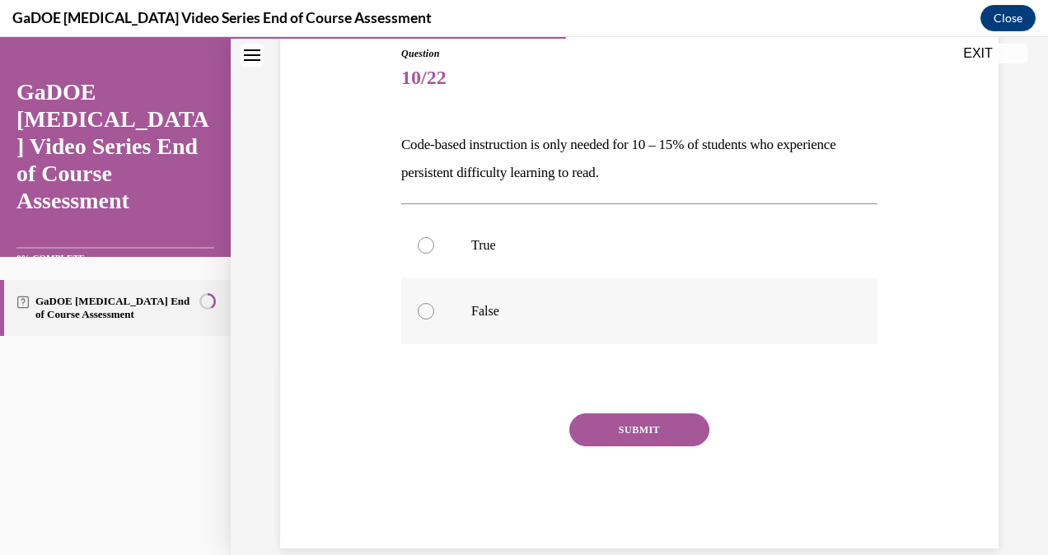
click at [425, 321] on label "False" at bounding box center [639, 312] width 476 height 66
click at [425, 320] on input "False" at bounding box center [426, 311] width 16 height 16
radio input "true"
click at [602, 432] on button "SUBMIT" at bounding box center [639, 430] width 140 height 33
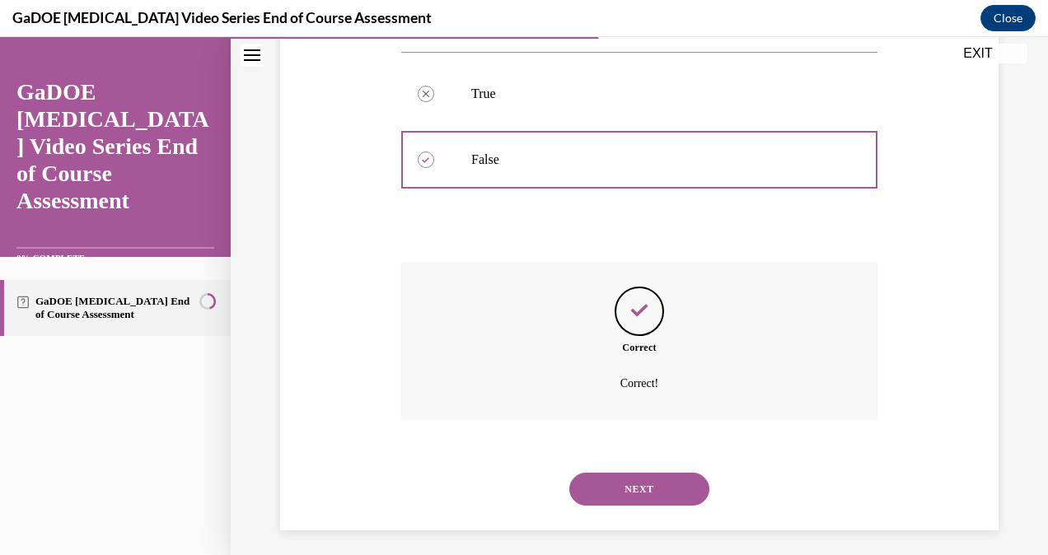
scroll to position [342, 0]
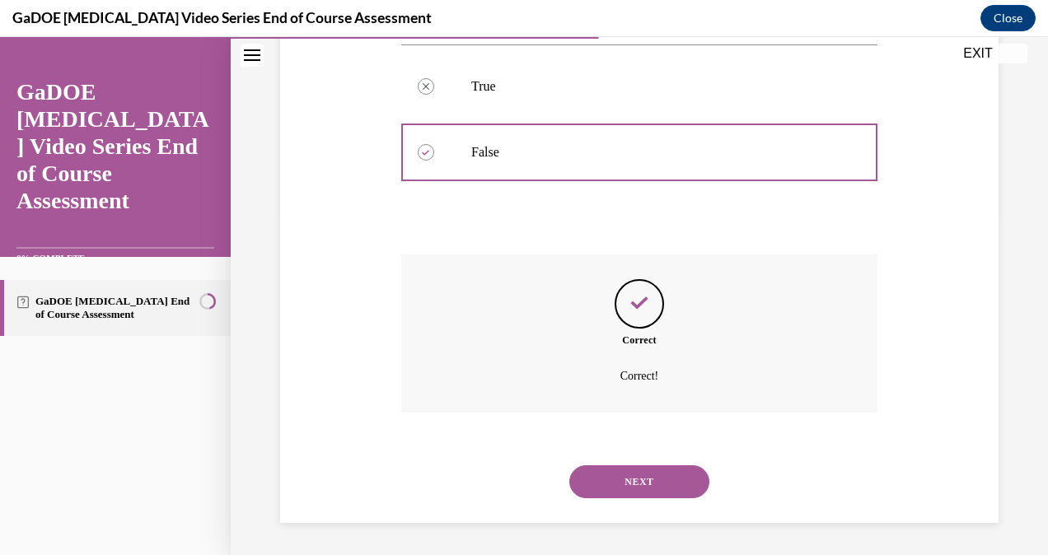
click at [616, 486] on button "NEXT" at bounding box center [639, 482] width 140 height 33
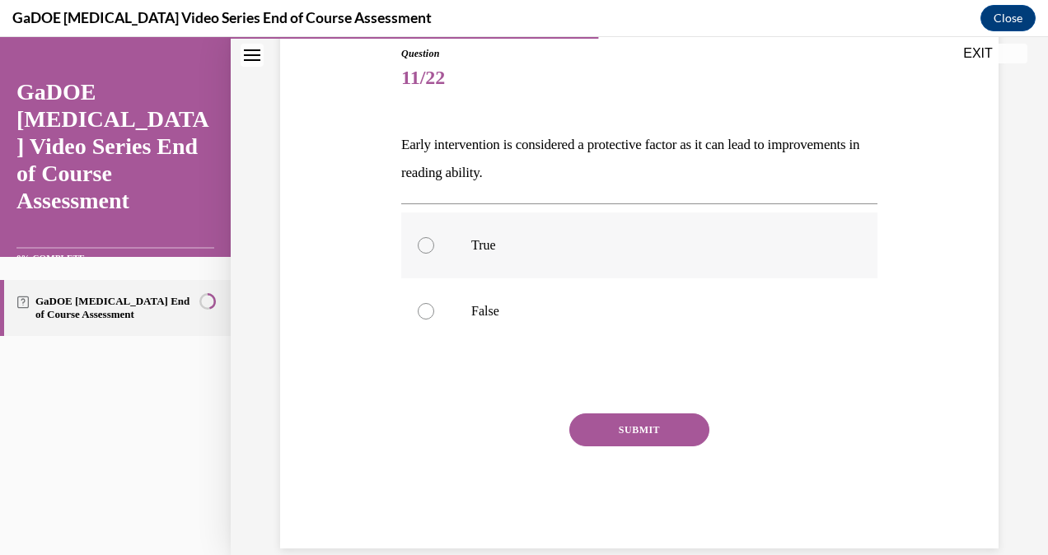
click at [423, 247] on div at bounding box center [426, 245] width 16 height 16
click at [423, 247] on input "True" at bounding box center [426, 245] width 16 height 16
radio input "true"
click at [624, 425] on button "SUBMIT" at bounding box center [639, 430] width 140 height 33
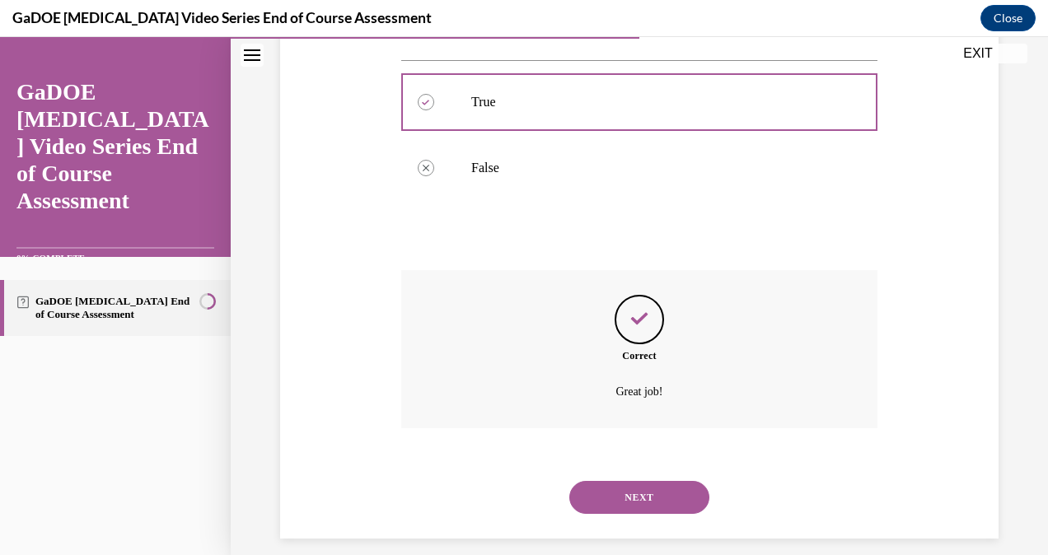
scroll to position [342, 0]
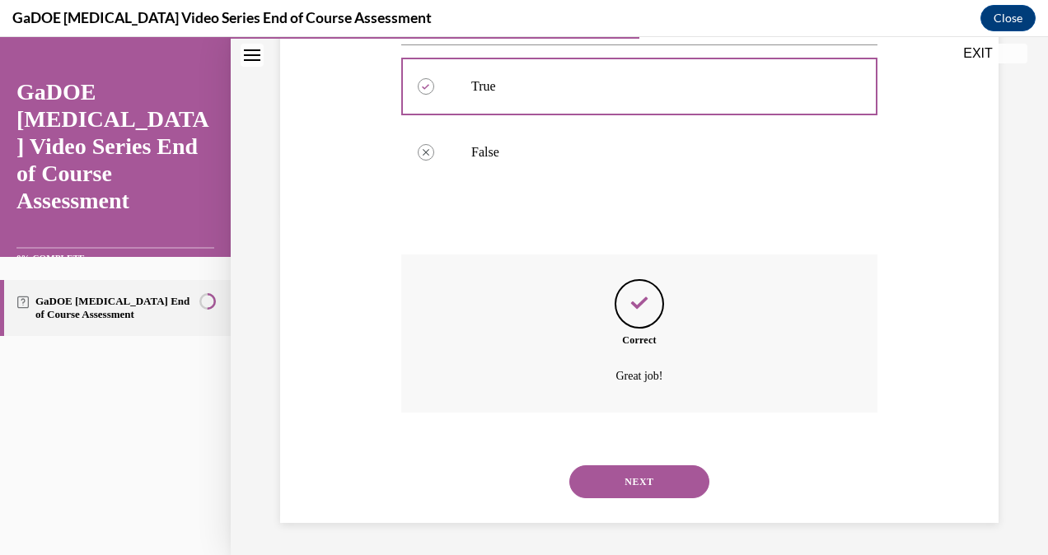
click at [635, 490] on button "NEXT" at bounding box center [639, 482] width 140 height 33
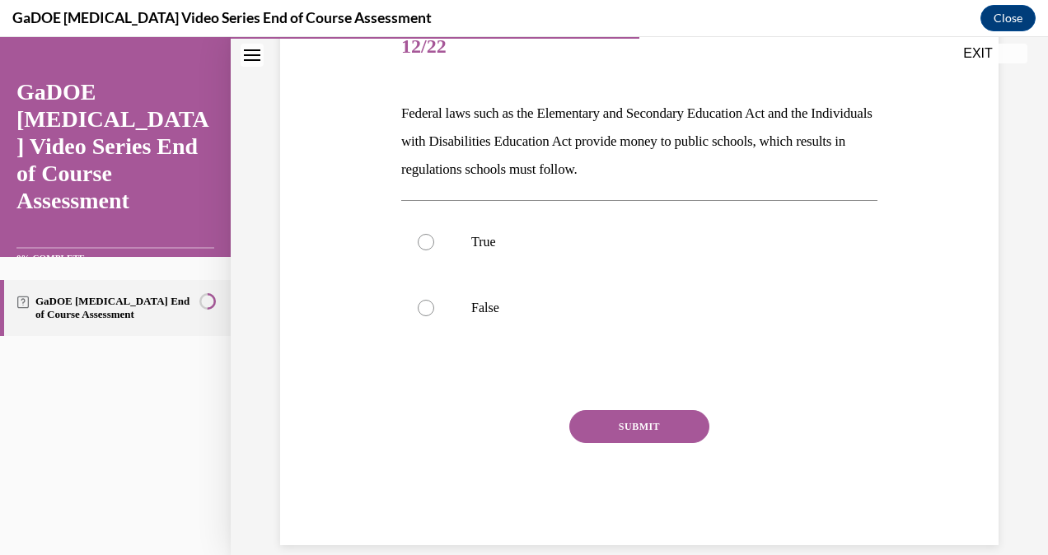
scroll to position [228, 0]
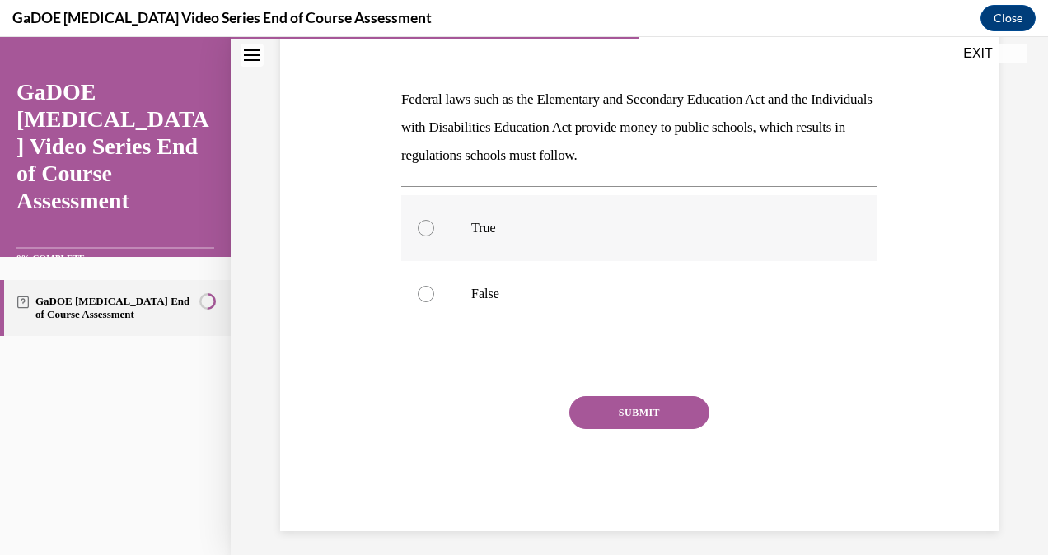
click at [422, 236] on label "True" at bounding box center [639, 228] width 476 height 66
click at [422, 236] on input "True" at bounding box center [426, 228] width 16 height 16
radio input "true"
click at [591, 415] on button "SUBMIT" at bounding box center [639, 412] width 140 height 33
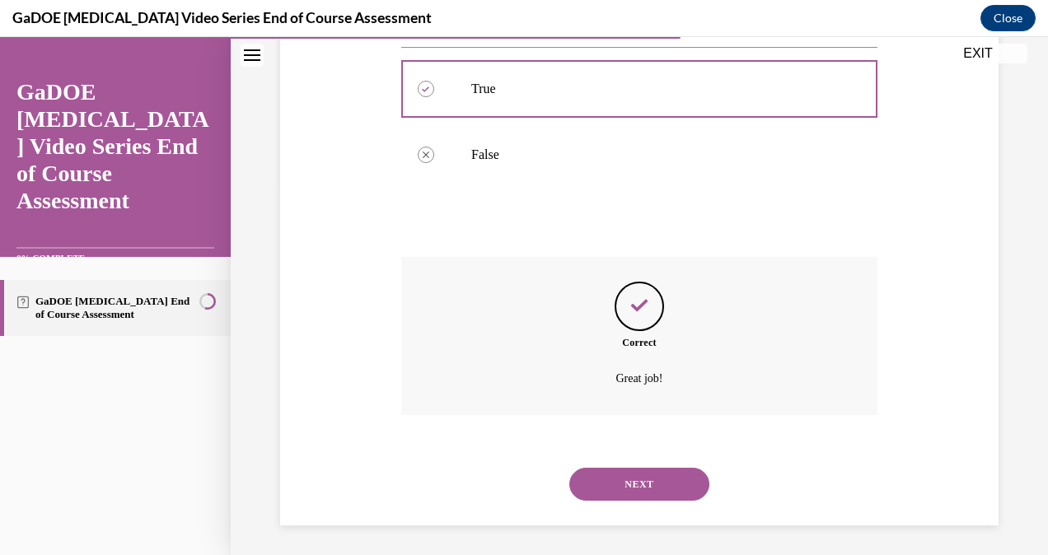
scroll to position [370, 0]
click at [610, 486] on button "NEXT" at bounding box center [639, 482] width 140 height 33
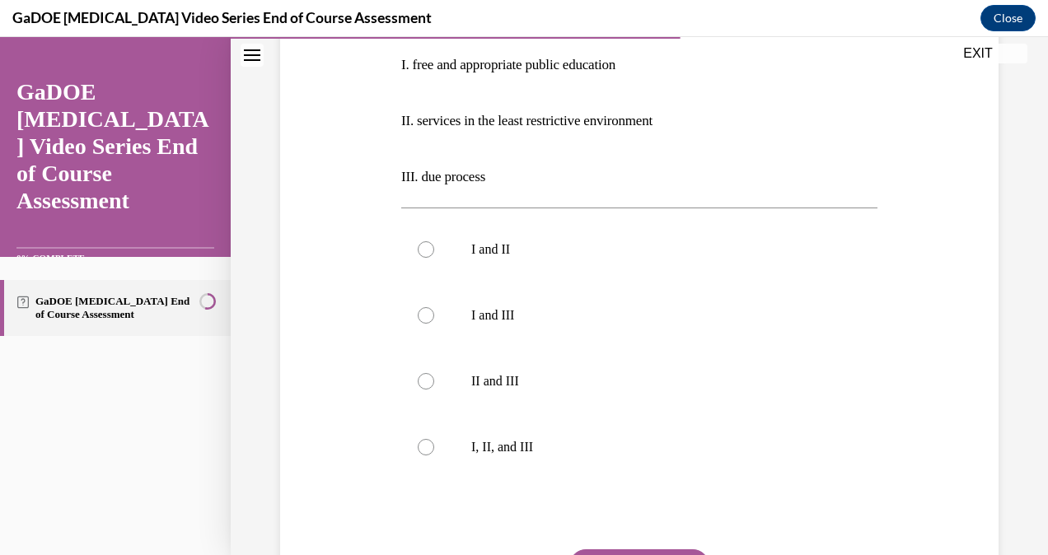
scroll to position [508, 0]
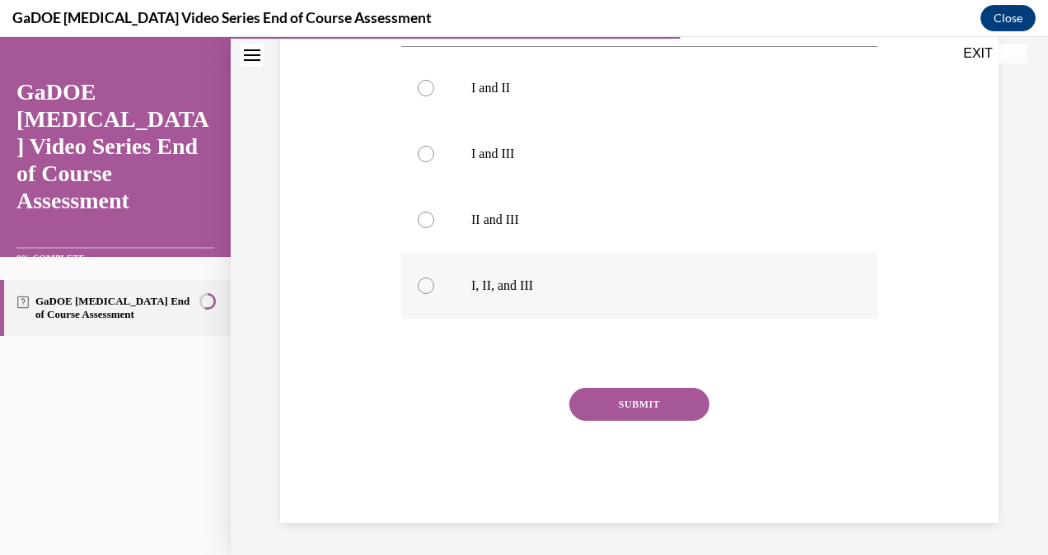
click at [432, 280] on label "I, II, and III" at bounding box center [639, 286] width 476 height 66
click at [432, 280] on input "I, II, and III" at bounding box center [426, 286] width 16 height 16
radio input "true"
click at [649, 409] on button "SUBMIT" at bounding box center [639, 404] width 140 height 33
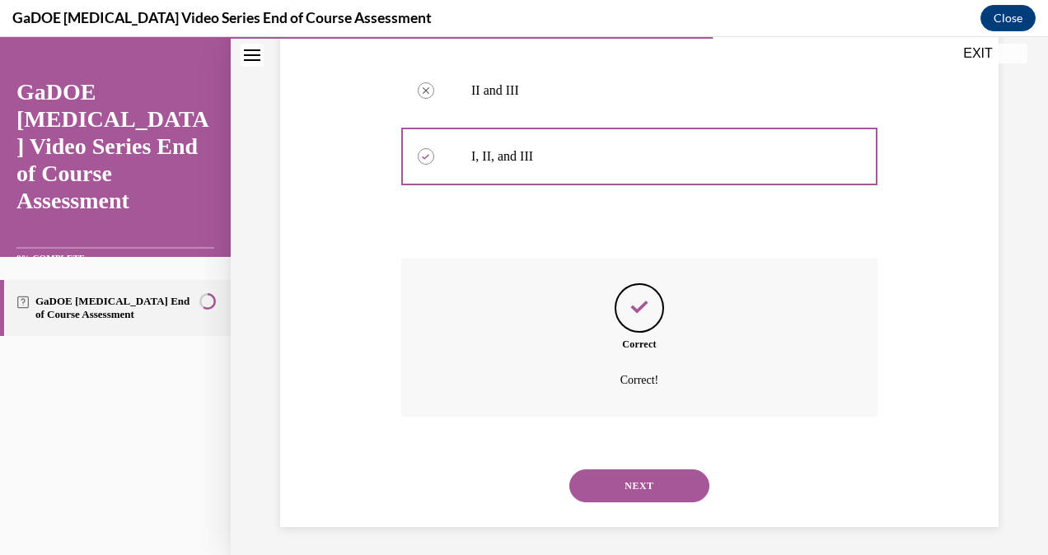
scroll to position [642, 0]
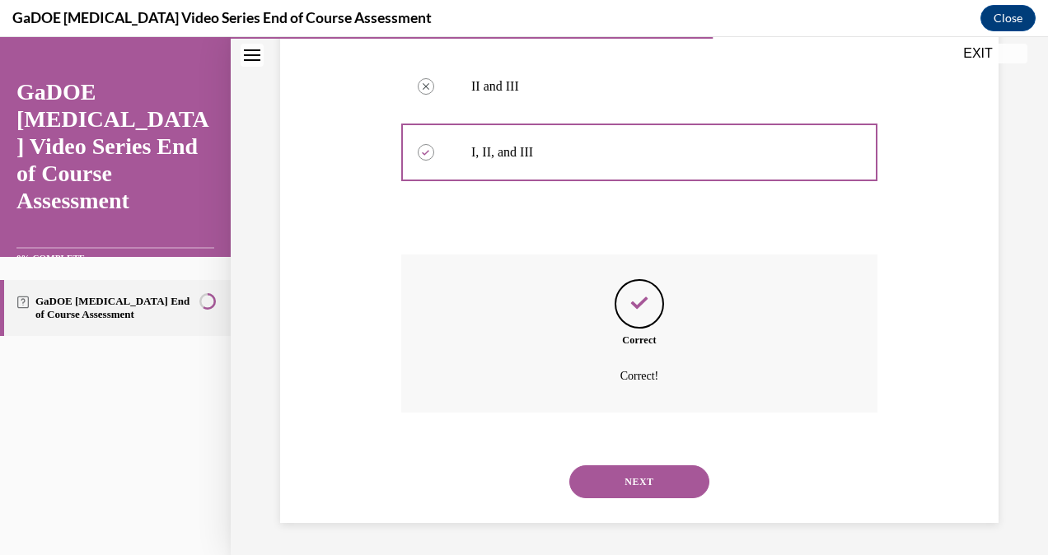
click at [640, 480] on button "NEXT" at bounding box center [639, 482] width 140 height 33
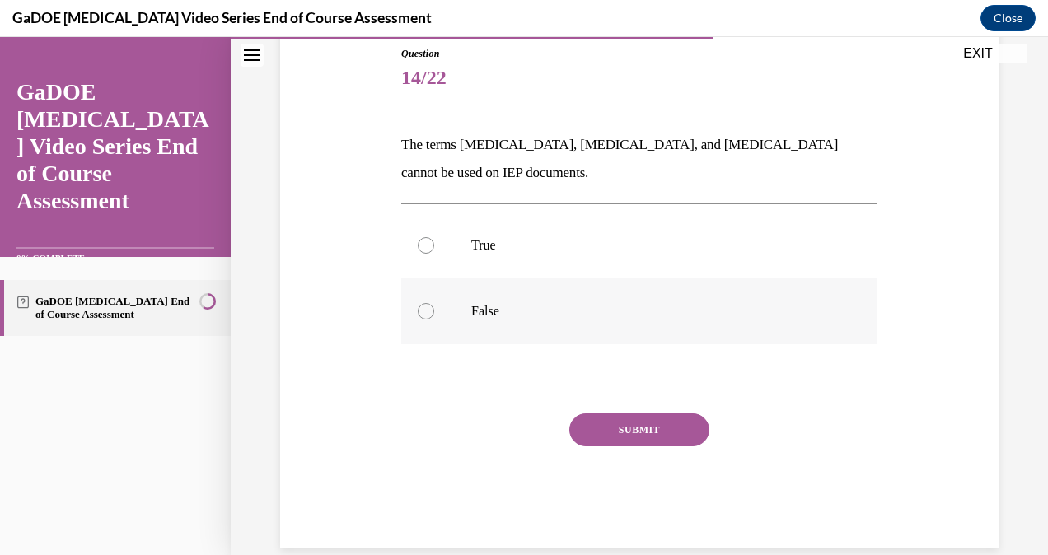
click at [433, 305] on label "False" at bounding box center [639, 312] width 476 height 66
click at [433, 305] on input "False" at bounding box center [426, 311] width 16 height 16
radio input "true"
click at [644, 438] on button "SUBMIT" at bounding box center [639, 430] width 140 height 33
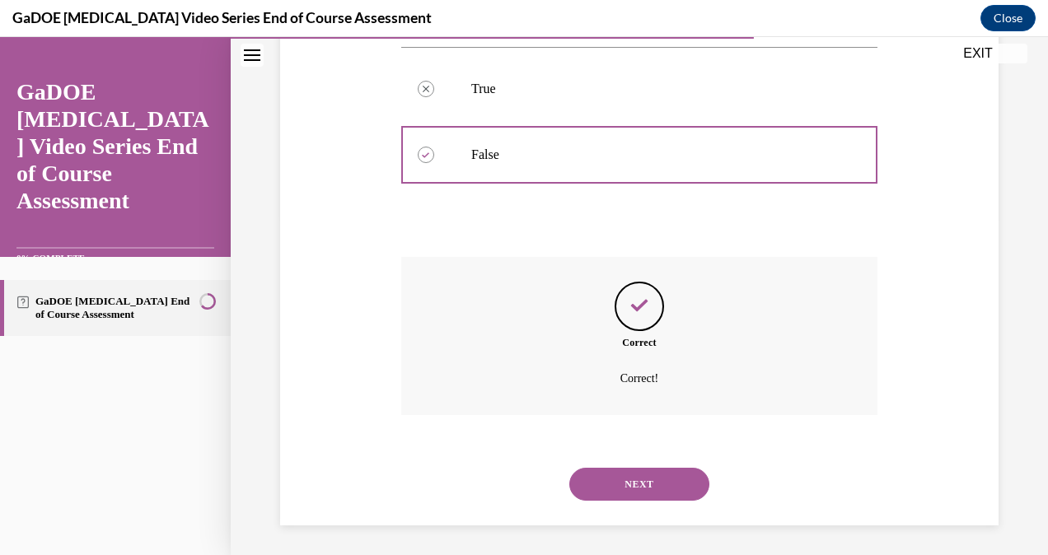
scroll to position [342, 0]
click at [684, 482] on button "NEXT" at bounding box center [639, 482] width 140 height 33
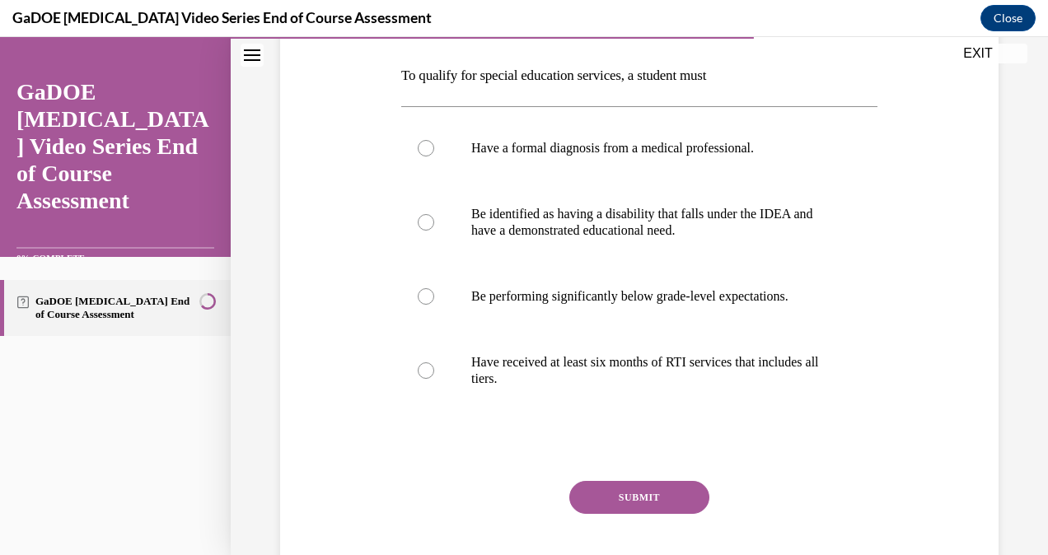
scroll to position [248, 0]
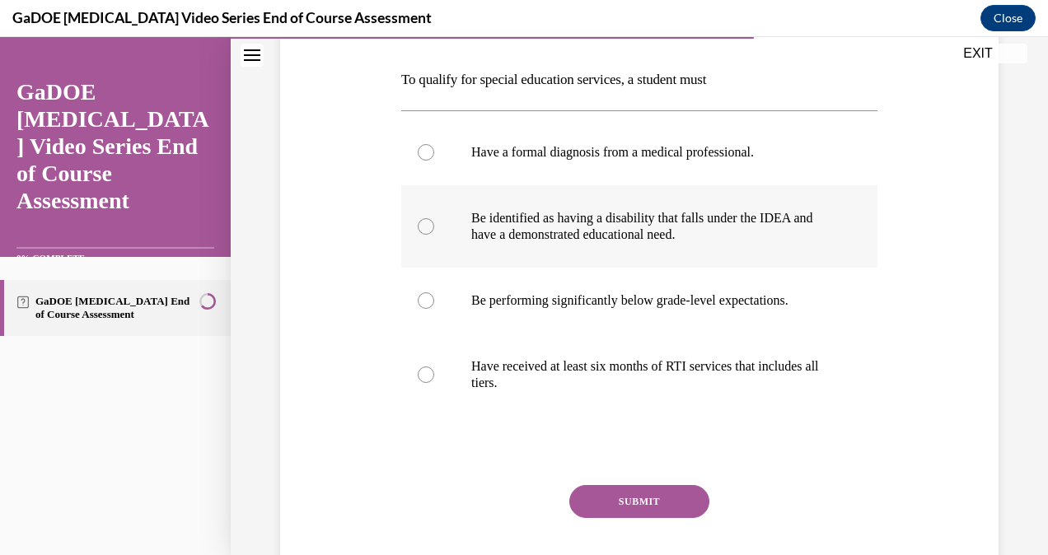
click at [438, 210] on label "Be identified as having a disability that falls under the IDEA and have a demon…" at bounding box center [639, 226] width 476 height 82
click at [434, 218] on input "Be identified as having a disability that falls under the IDEA and have a demon…" at bounding box center [426, 226] width 16 height 16
radio input "true"
click at [652, 511] on button "SUBMIT" at bounding box center [639, 501] width 140 height 33
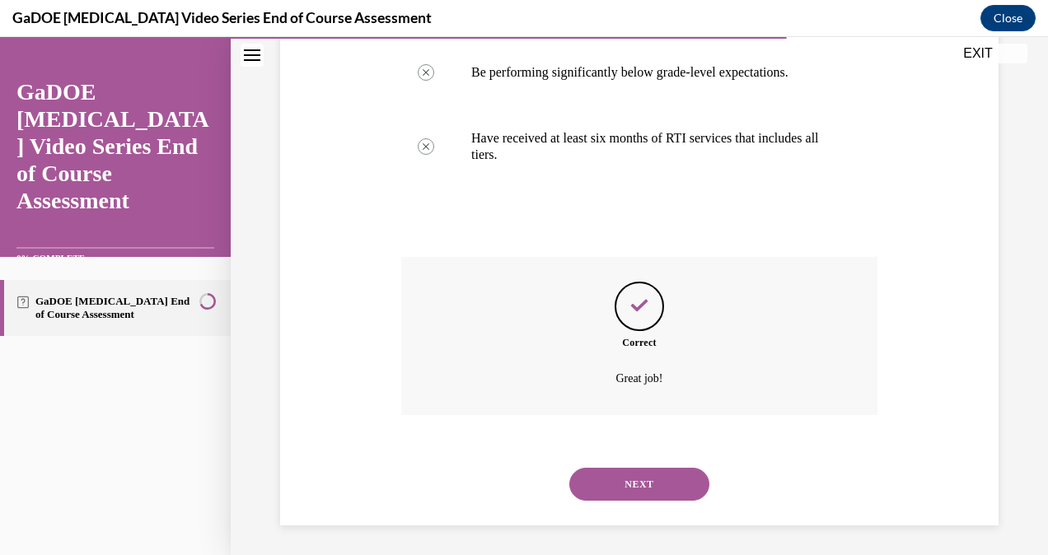
scroll to position [479, 0]
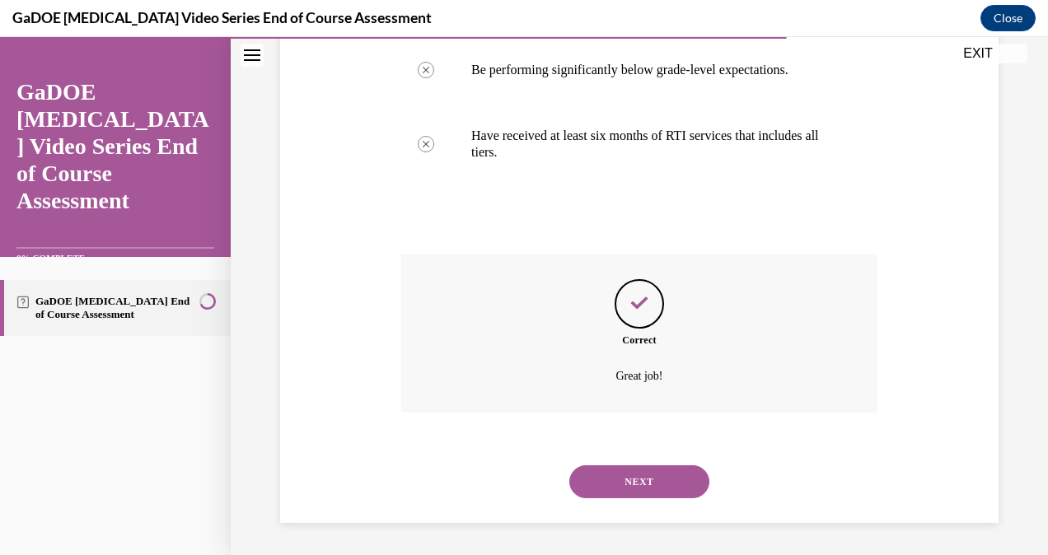
click at [677, 494] on button "NEXT" at bounding box center [639, 482] width 140 height 33
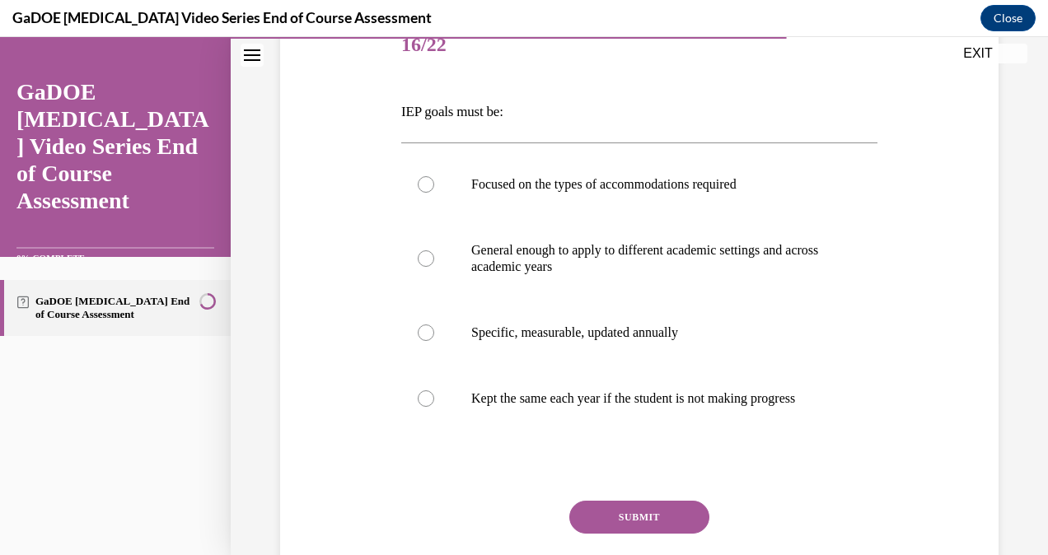
scroll to position [217, 0]
click at [429, 335] on div at bounding box center [426, 332] width 16 height 16
click at [429, 335] on input "Specific, measurable, updated annually" at bounding box center [426, 332] width 16 height 16
radio input "true"
click at [660, 532] on button "SUBMIT" at bounding box center [639, 516] width 140 height 33
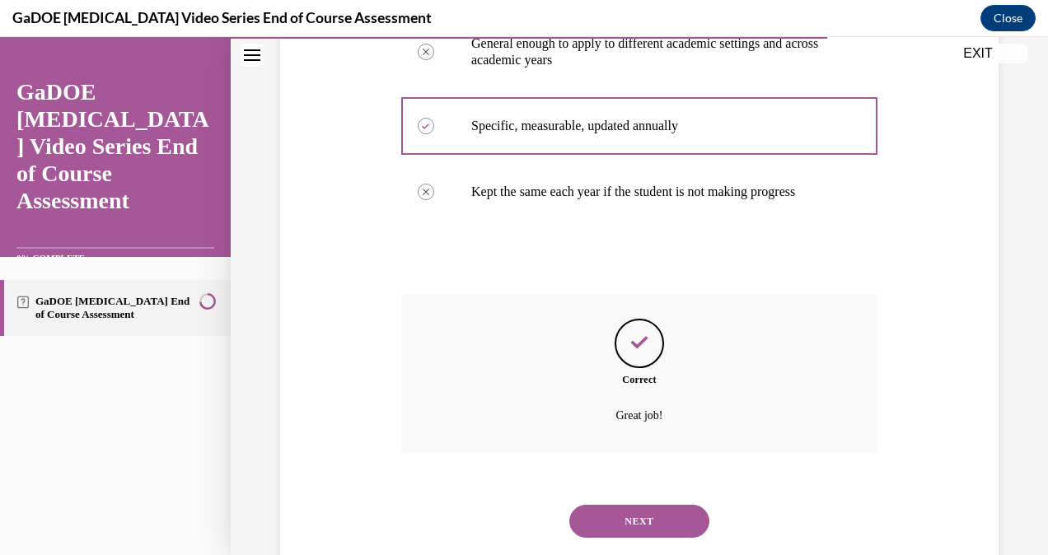
scroll to position [479, 0]
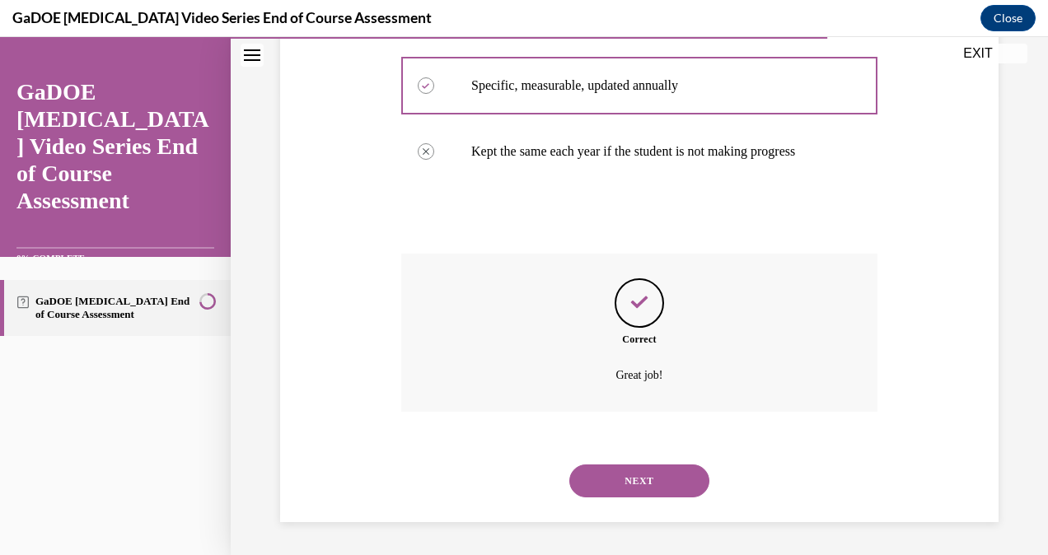
click at [643, 487] on button "NEXT" at bounding box center [639, 481] width 140 height 33
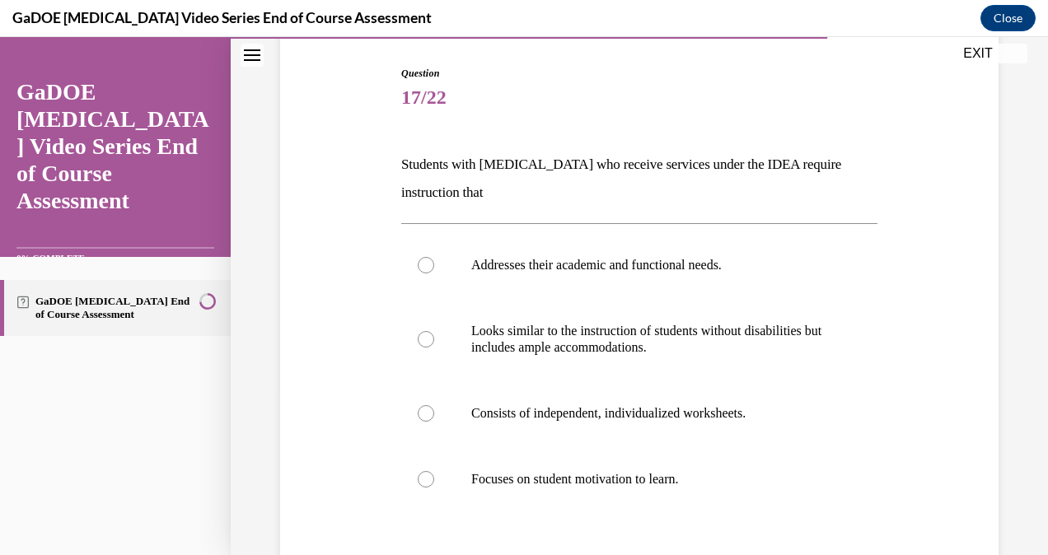
scroll to position [164, 0]
click at [422, 273] on label "Addresses their academic and functional needs." at bounding box center [639, 265] width 476 height 66
click at [422, 273] on input "Addresses their academic and functional needs." at bounding box center [426, 264] width 16 height 16
radio input "true"
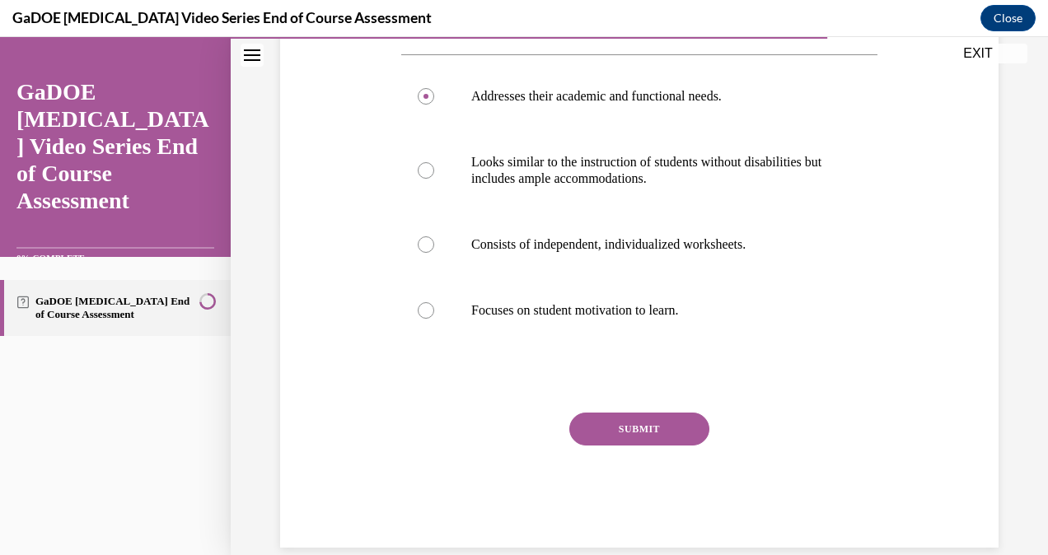
click at [608, 435] on button "SUBMIT" at bounding box center [639, 429] width 140 height 33
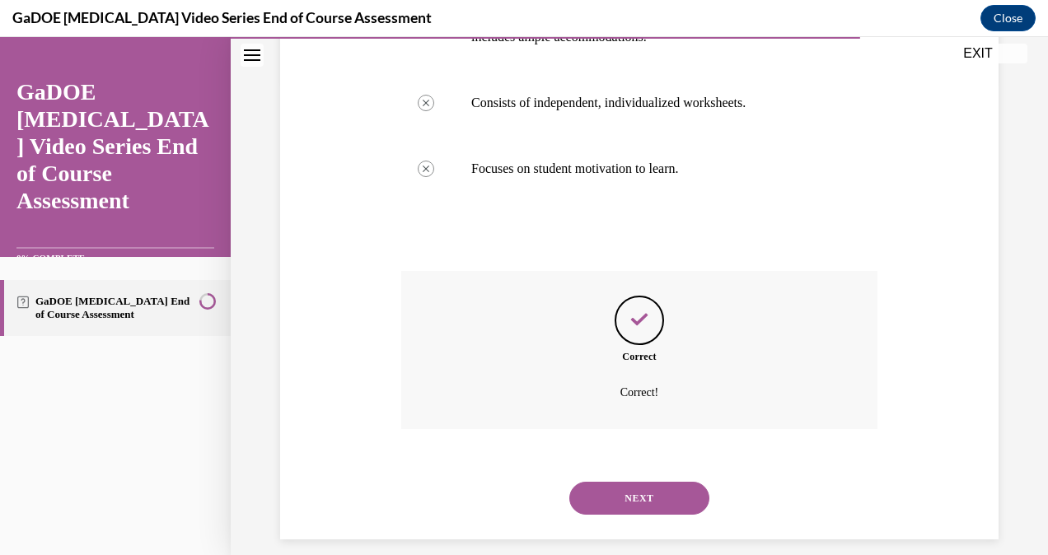
scroll to position [490, 0]
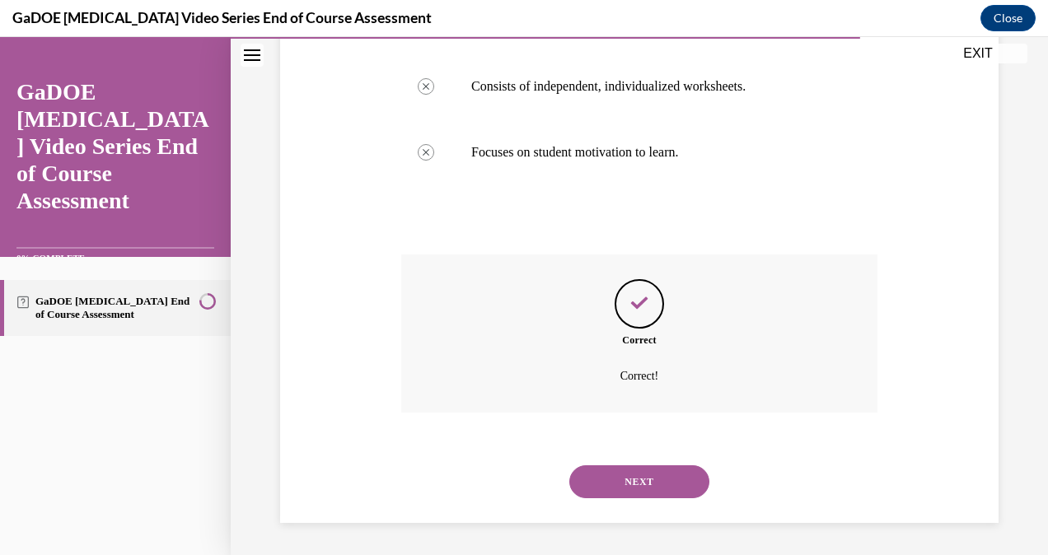
click at [591, 476] on button "NEXT" at bounding box center [639, 482] width 140 height 33
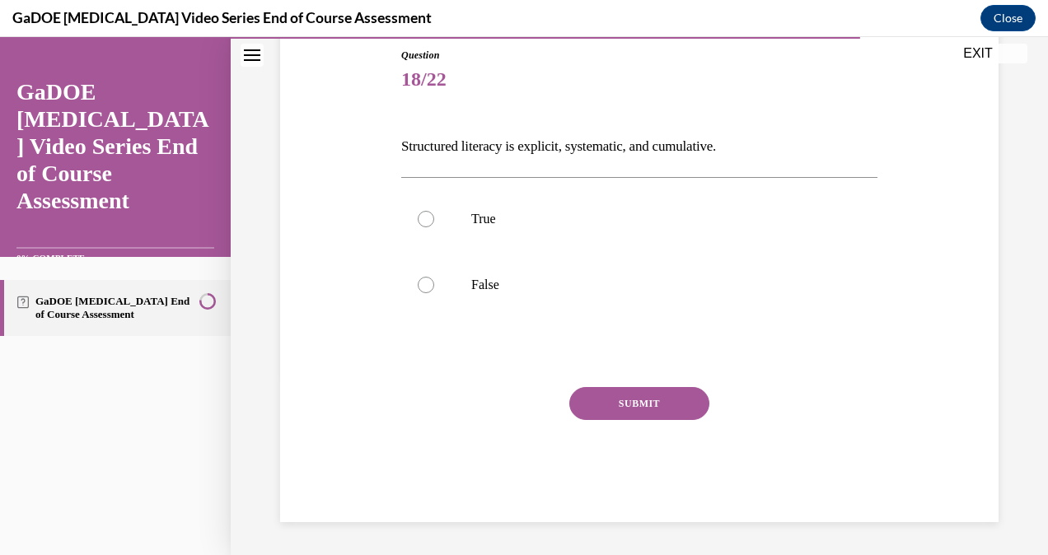
scroll to position [180, 0]
click at [422, 229] on label "True" at bounding box center [639, 220] width 476 height 66
click at [422, 228] on input "True" at bounding box center [426, 220] width 16 height 16
radio input "true"
click at [644, 410] on button "SUBMIT" at bounding box center [639, 404] width 140 height 33
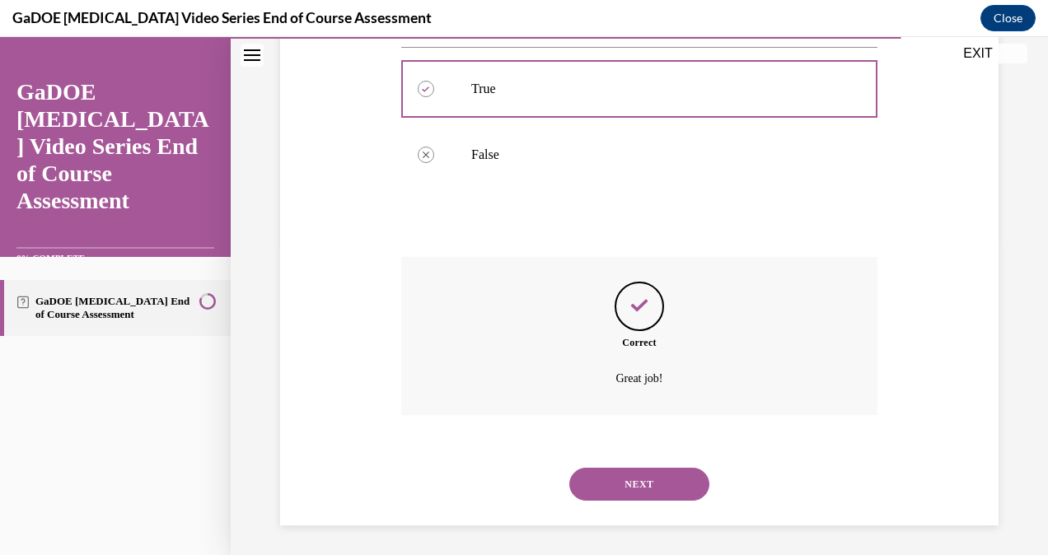
scroll to position [314, 0]
click at [687, 473] on button "NEXT" at bounding box center [639, 482] width 140 height 33
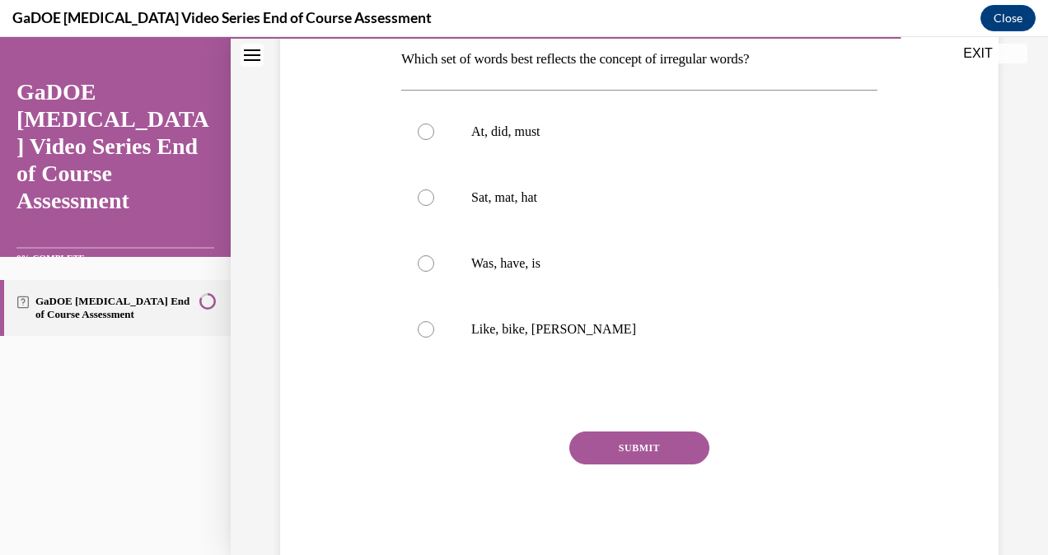
scroll to position [270, 0]
click at [427, 268] on div at bounding box center [426, 262] width 16 height 16
click at [427, 268] on input "Was, have, is" at bounding box center [426, 262] width 16 height 16
radio input "true"
click at [664, 446] on button "SUBMIT" at bounding box center [639, 446] width 140 height 33
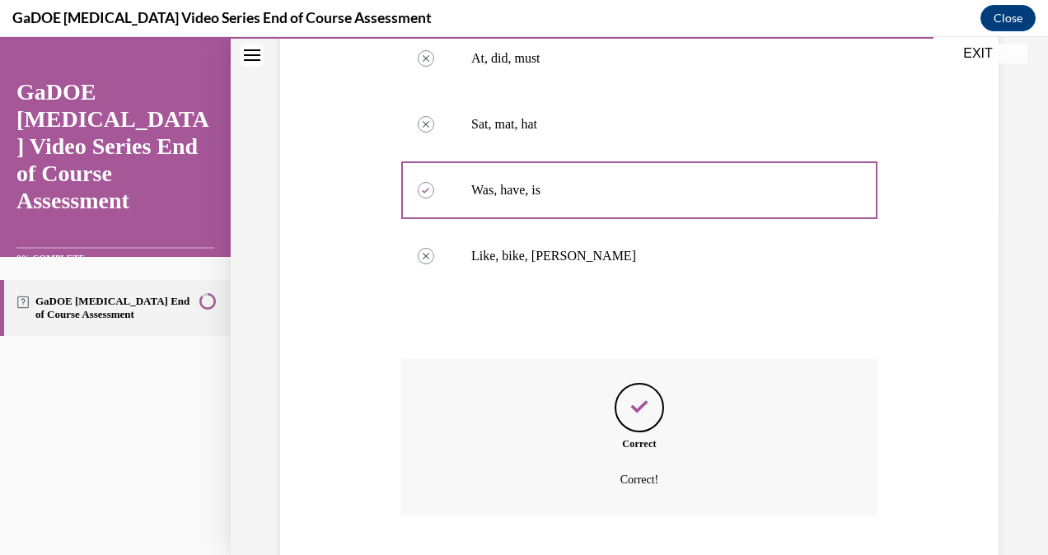
scroll to position [446, 0]
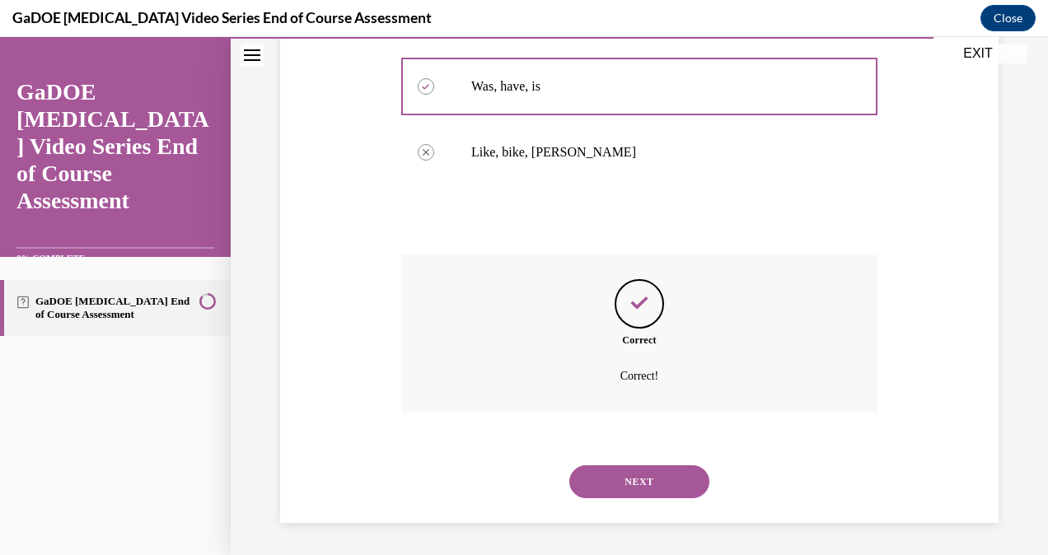
click at [677, 490] on button "NEXT" at bounding box center [639, 482] width 140 height 33
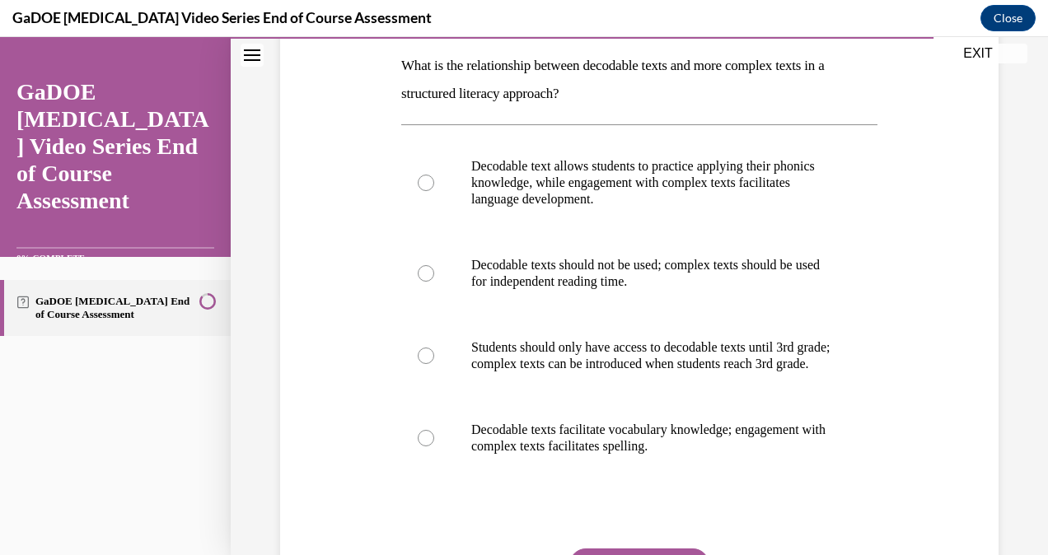
scroll to position [264, 0]
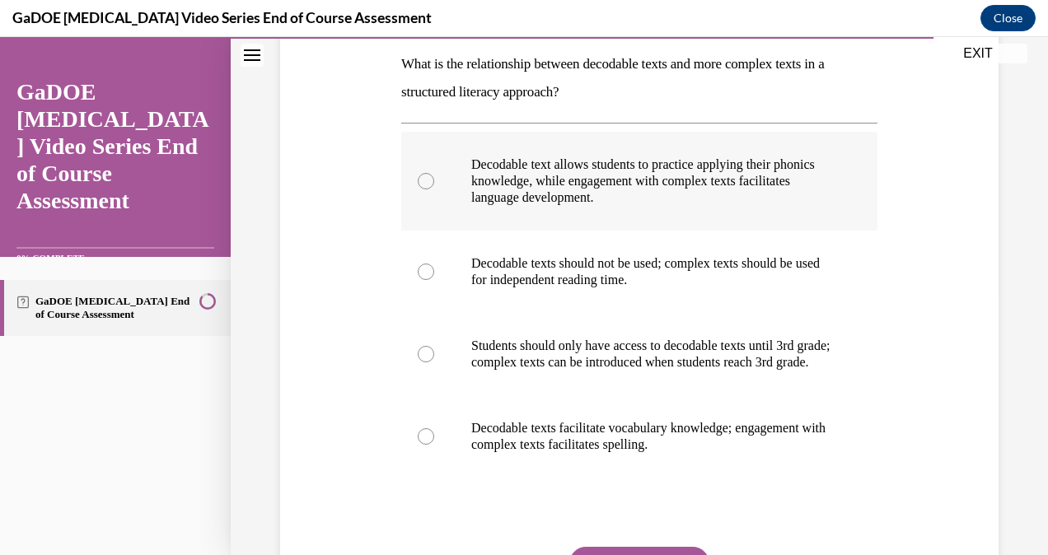
click at [432, 177] on label "Decodable text allows students to practice applying their phonics knowledge, wh…" at bounding box center [639, 181] width 476 height 99
click at [432, 177] on input "Decodable text allows students to practice applying their phonics knowledge, wh…" at bounding box center [426, 181] width 16 height 16
radio input "true"
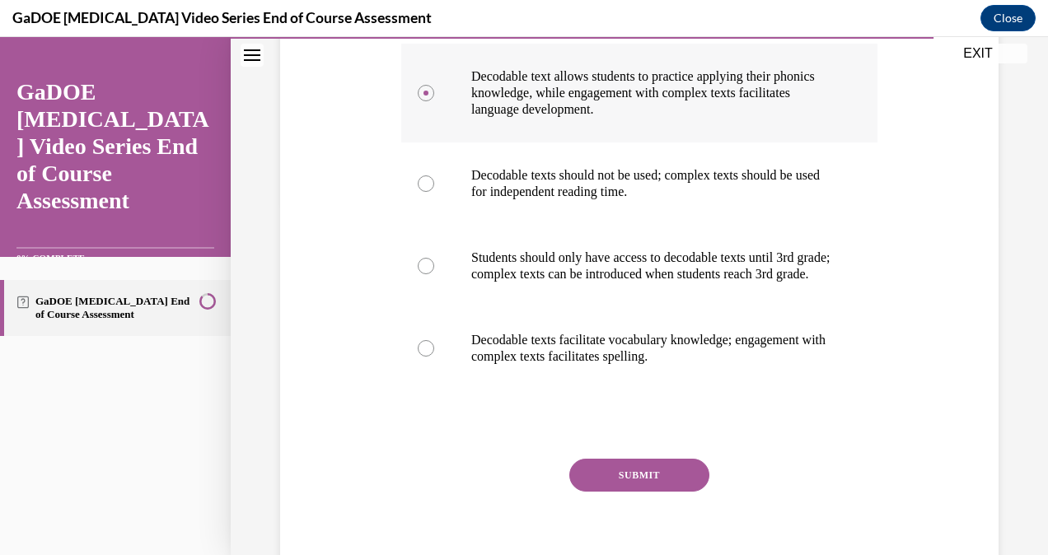
scroll to position [439, 0]
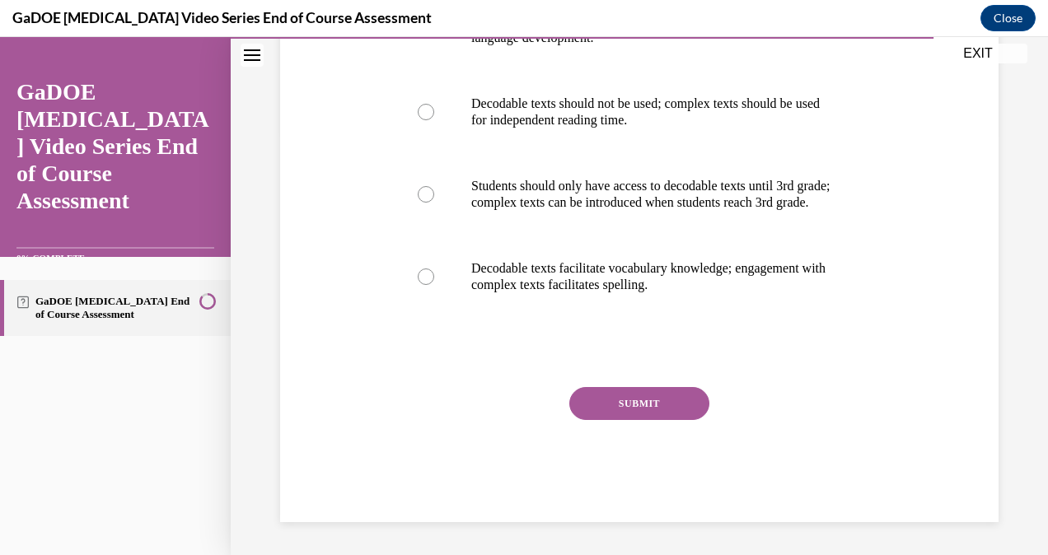
click at [670, 399] on button "SUBMIT" at bounding box center [639, 403] width 140 height 33
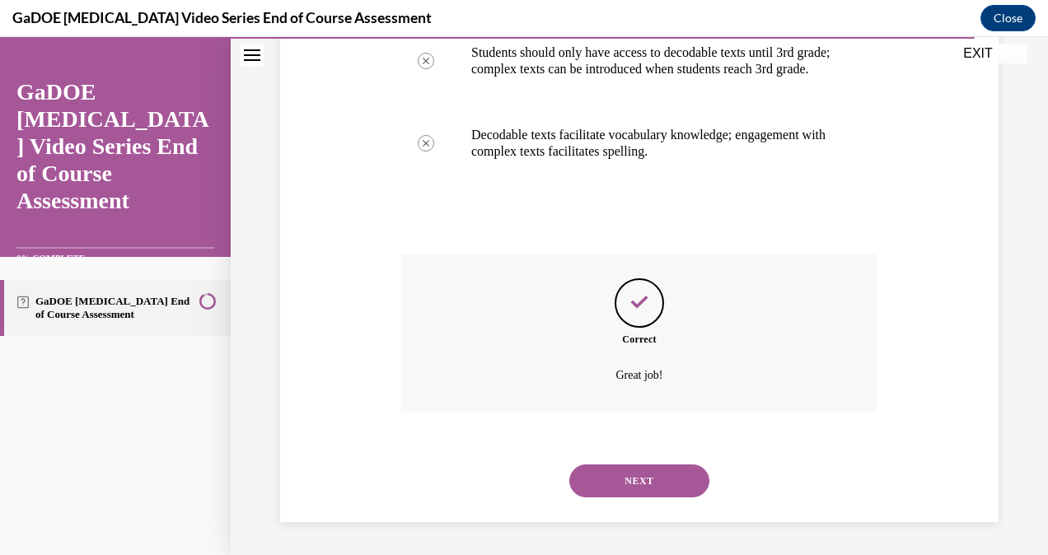
scroll to position [573, 0]
click at [639, 478] on button "NEXT" at bounding box center [639, 481] width 140 height 33
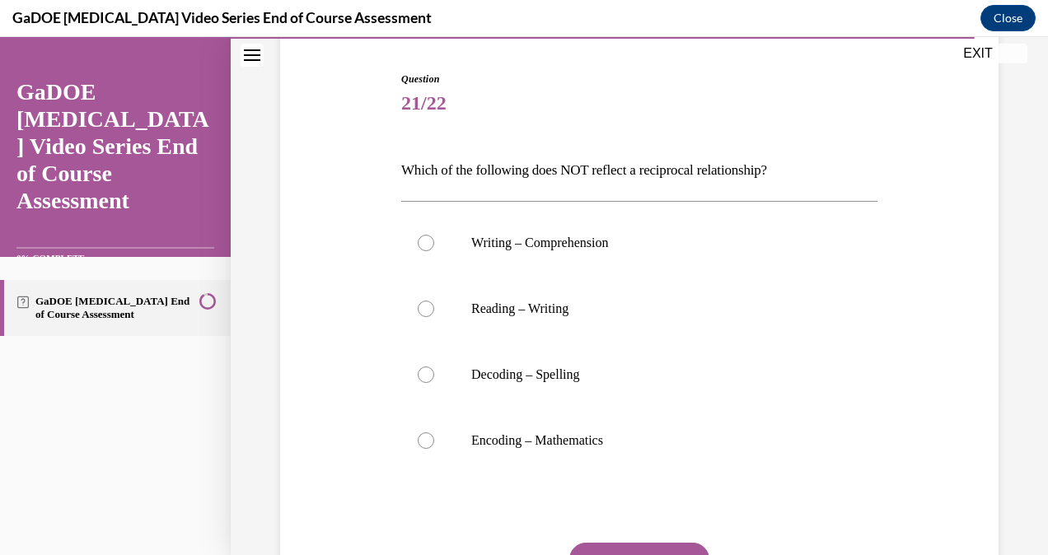
scroll to position [164, 0]
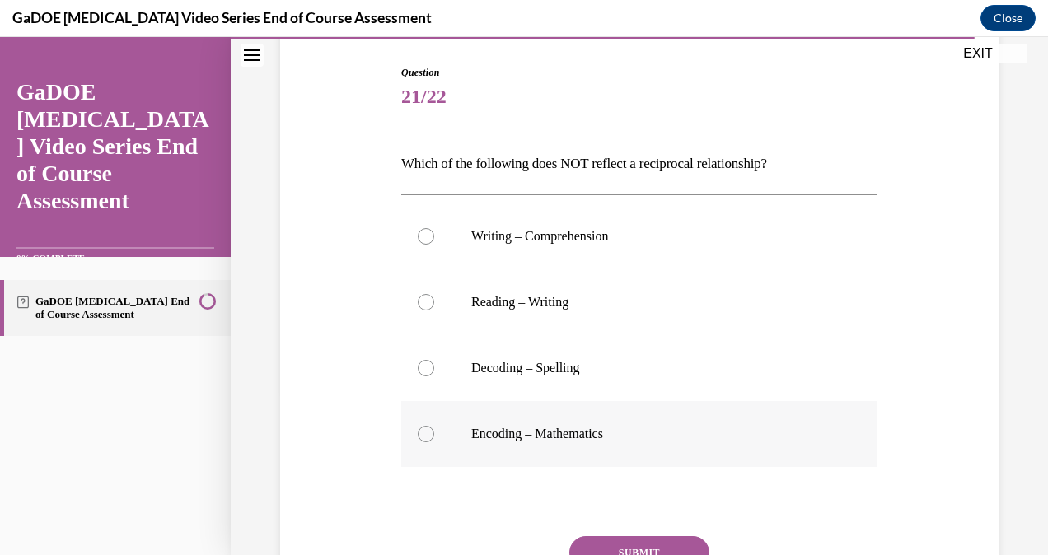
click at [419, 441] on label "Encoding – Mathematics" at bounding box center [639, 434] width 476 height 66
click at [419, 441] on input "Encoding – Mathematics" at bounding box center [426, 434] width 16 height 16
radio input "true"
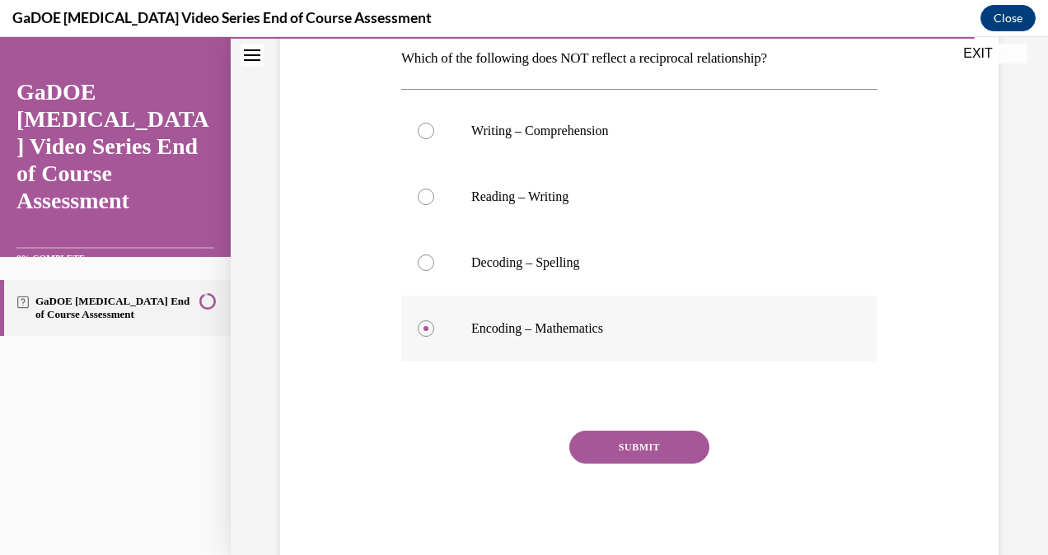
scroll to position [312, 0]
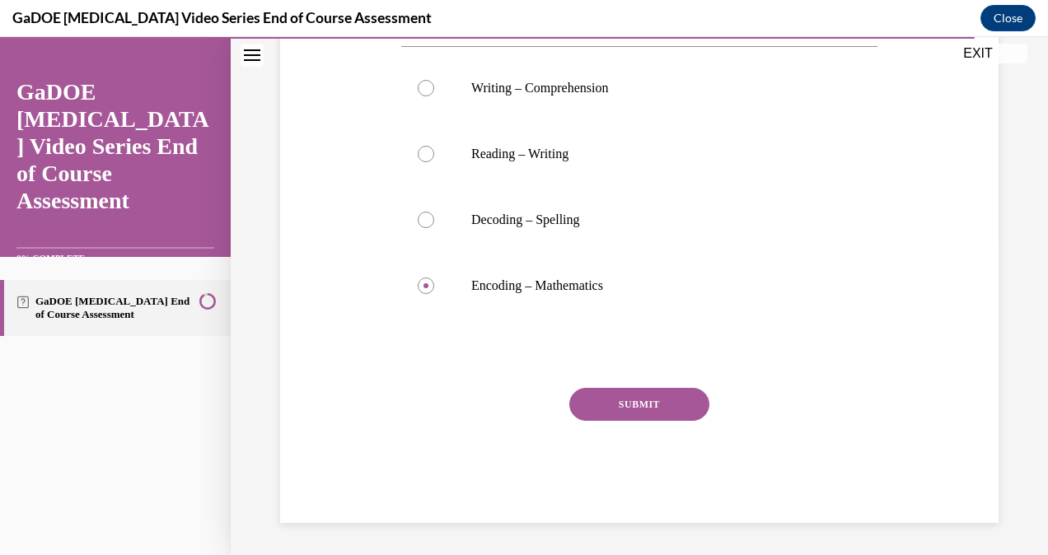
click at [672, 392] on button "SUBMIT" at bounding box center [639, 404] width 140 height 33
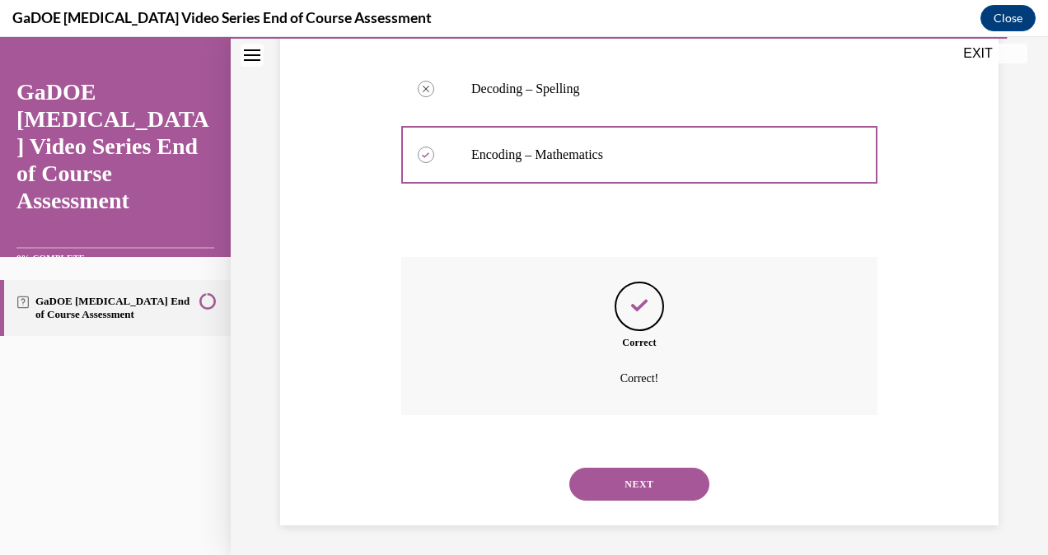
scroll to position [446, 0]
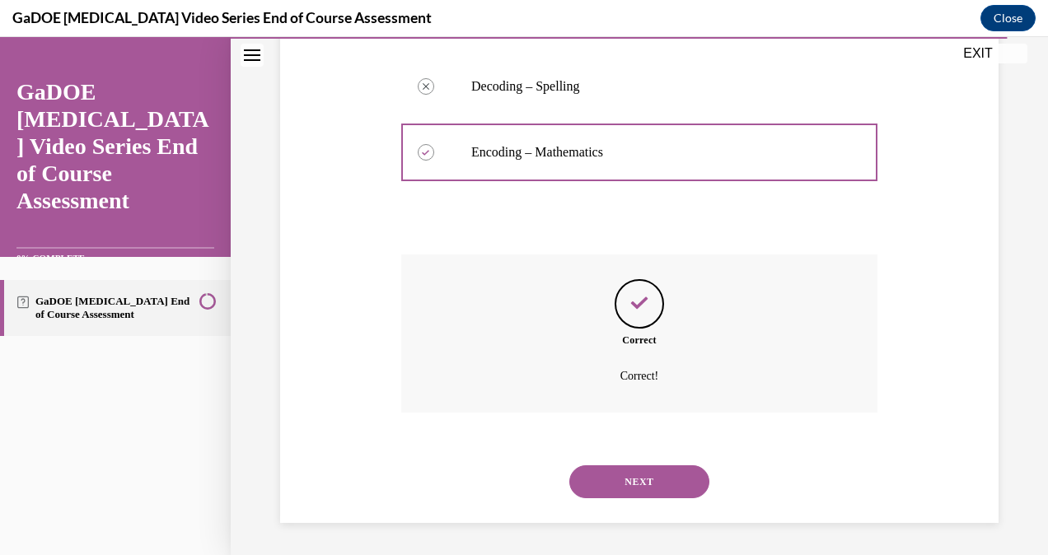
click at [666, 478] on button "NEXT" at bounding box center [639, 482] width 140 height 33
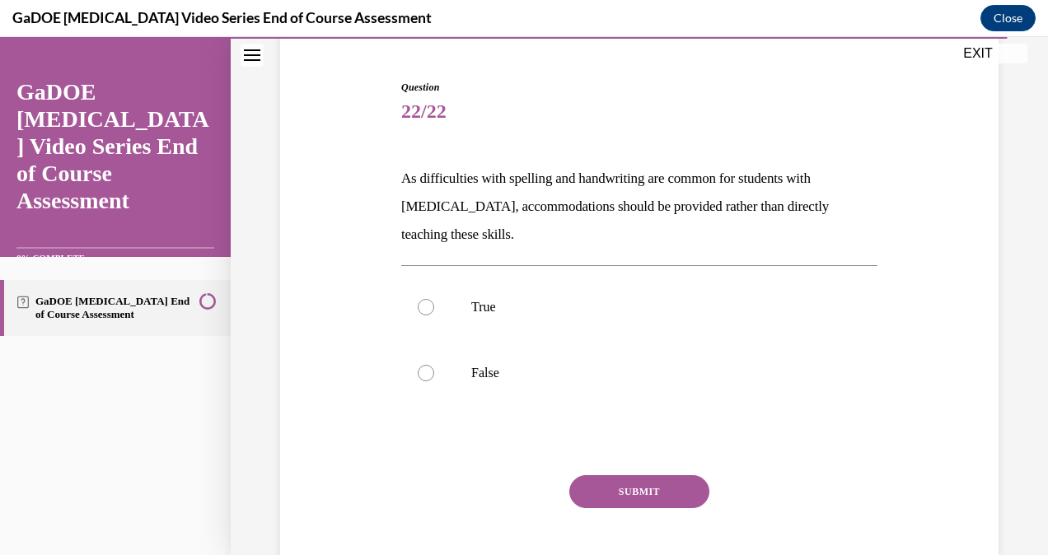
scroll to position [184, 0]
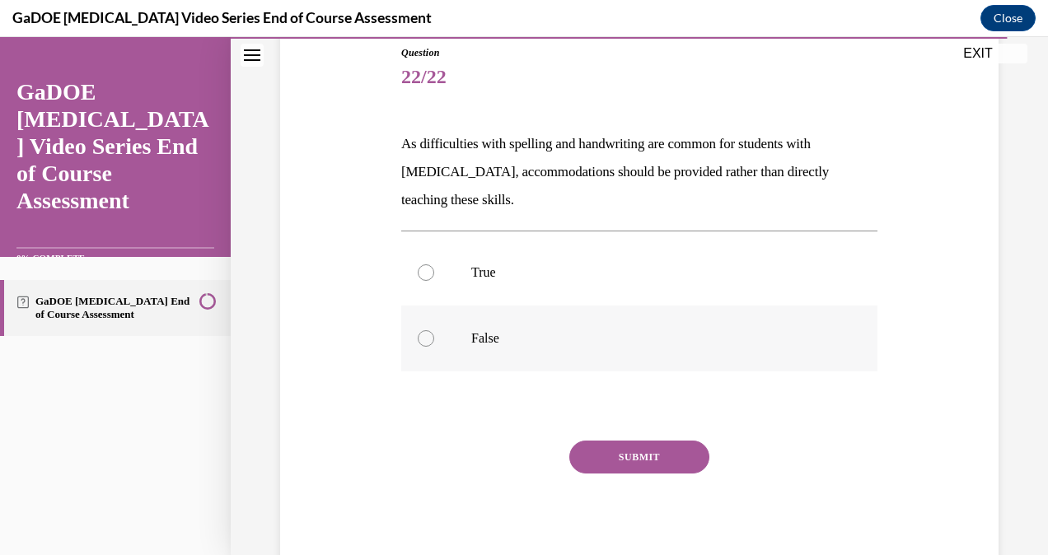
click at [425, 333] on div at bounding box center [426, 338] width 16 height 16
click at [425, 333] on input "False" at bounding box center [426, 338] width 16 height 16
radio input "true"
click at [665, 456] on button "SUBMIT" at bounding box center [639, 457] width 140 height 33
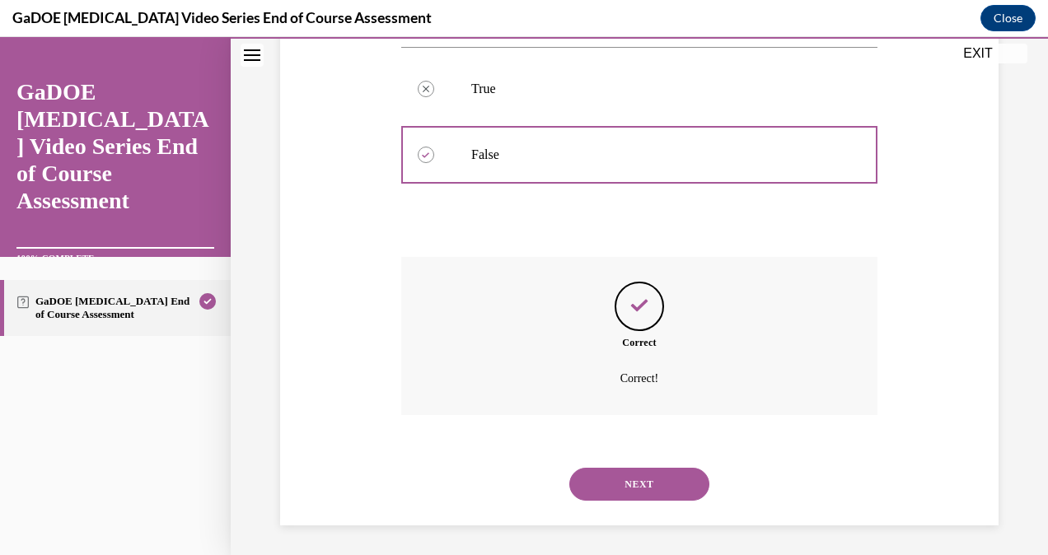
scroll to position [370, 0]
click at [661, 490] on button "NEXT" at bounding box center [639, 482] width 140 height 33
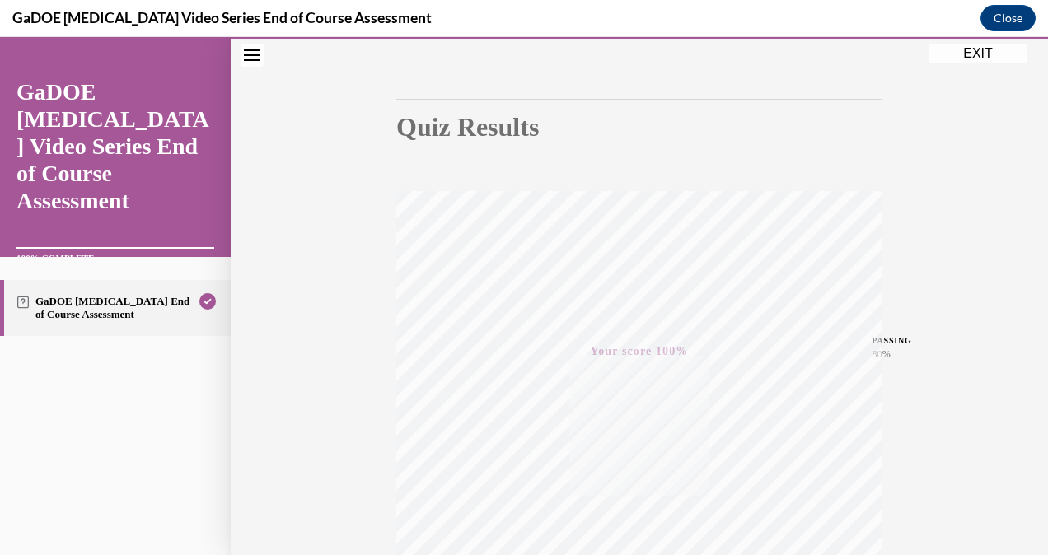
scroll to position [326, 0]
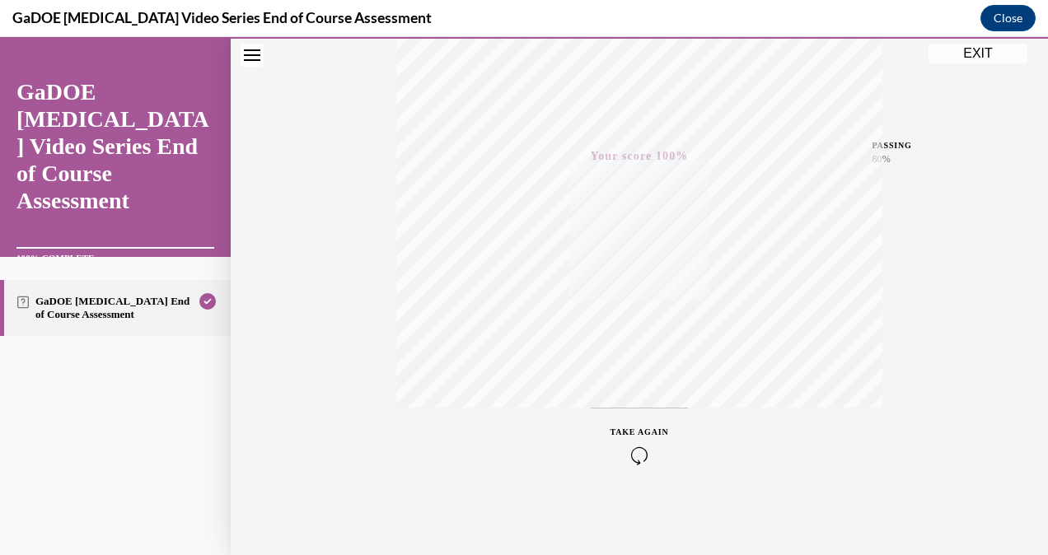
click at [925, 492] on div "Quiz Results PASSING 80% Your score 100% Passed PASSING 80% Your score Your sco…" at bounding box center [640, 159] width 818 height 793
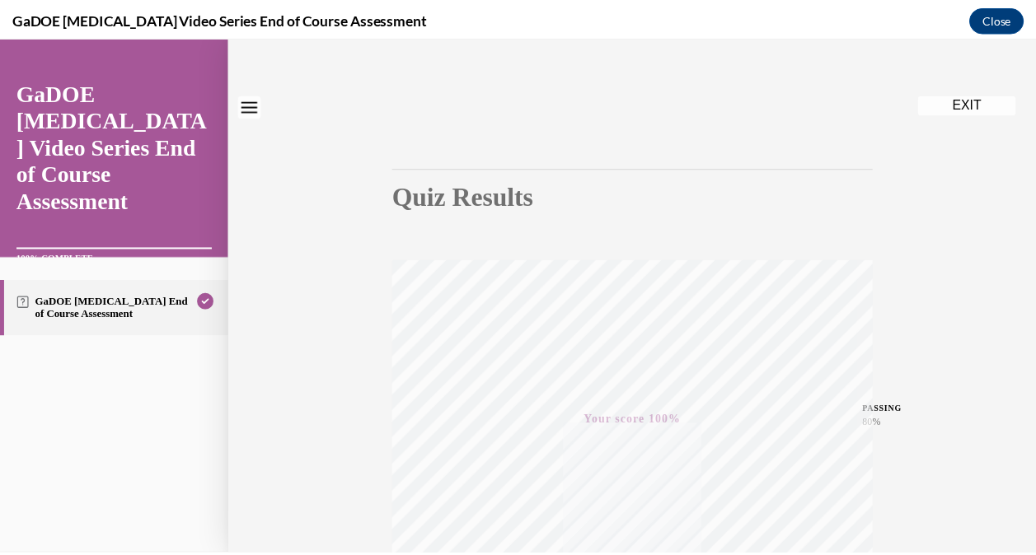
scroll to position [0, 0]
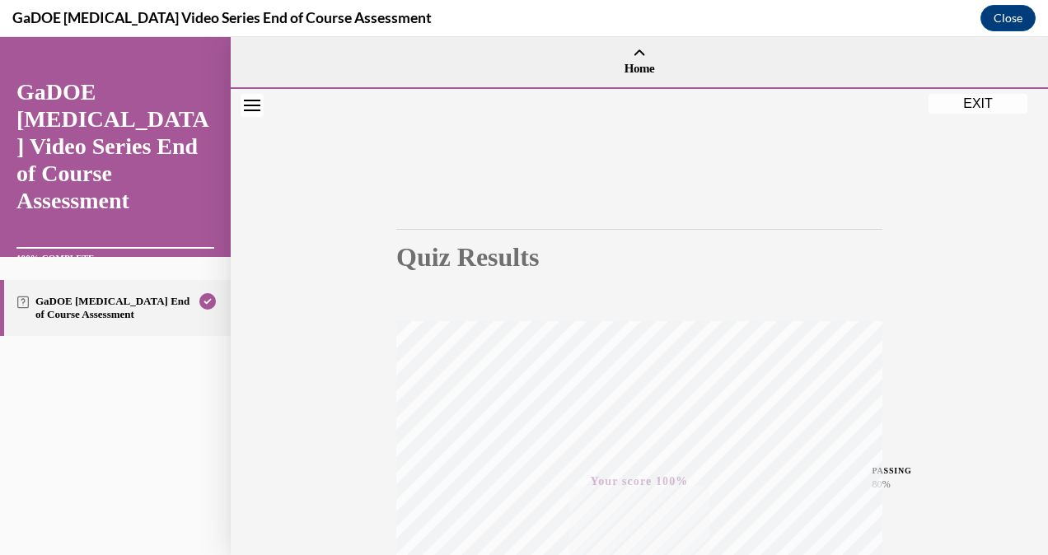
click at [987, 114] on div "Quiz Results PASSING 80% Your score 100% Passed PASSING 80% Your score Your sco…" at bounding box center [640, 485] width 818 height 793
click at [990, 112] on button "EXIT" at bounding box center [978, 104] width 99 height 20
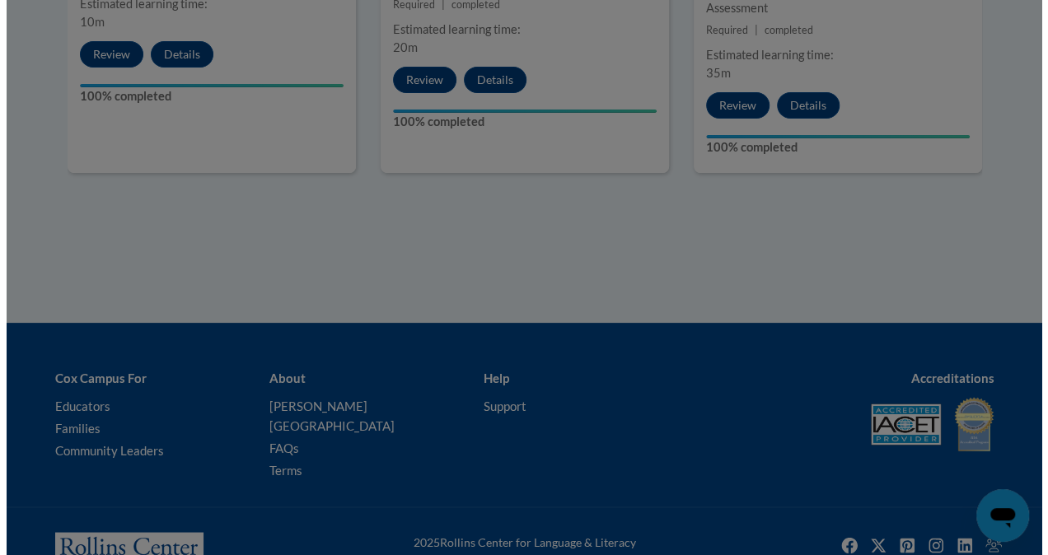
scroll to position [1225, 0]
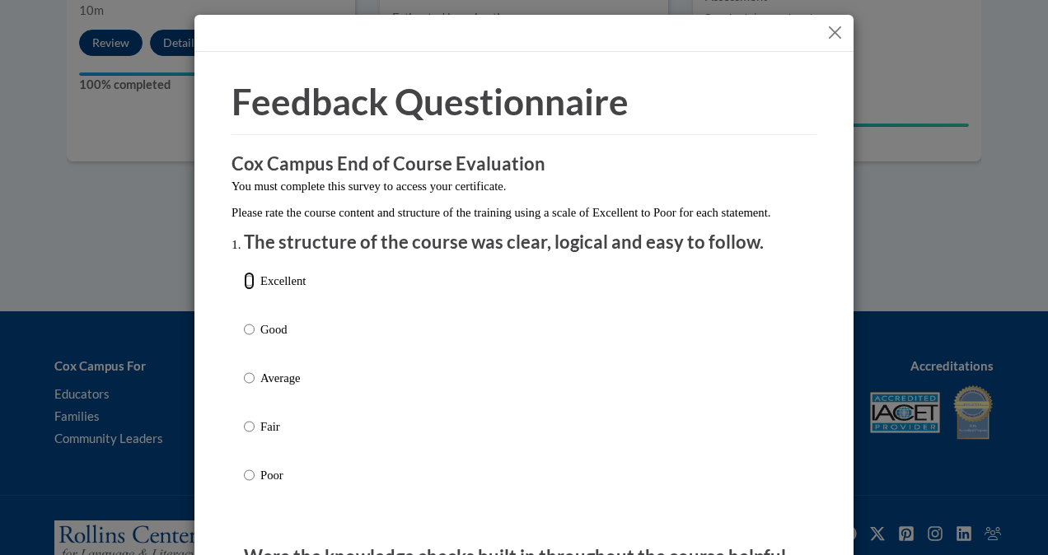
click at [244, 290] on input "Excellent" at bounding box center [249, 281] width 11 height 18
radio input "true"
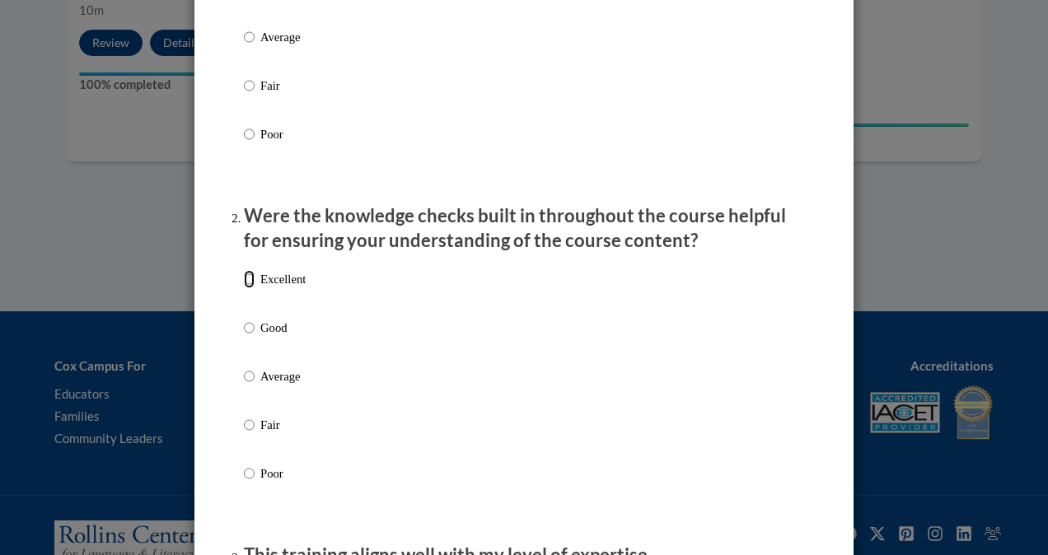
click at [244, 288] on input "Excellent" at bounding box center [249, 279] width 11 height 18
radio input "true"
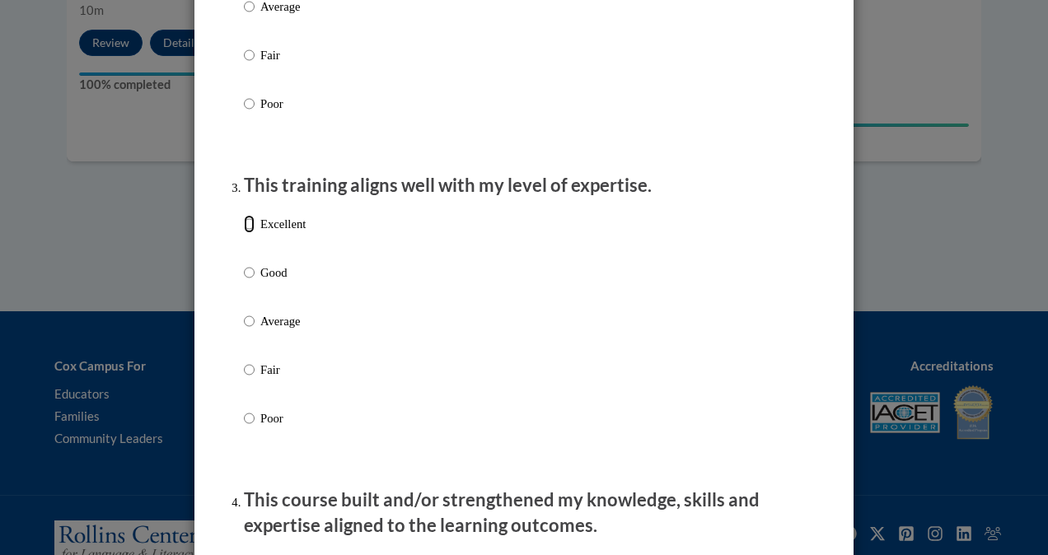
click at [244, 233] on input "Excellent" at bounding box center [249, 224] width 11 height 18
radio input "true"
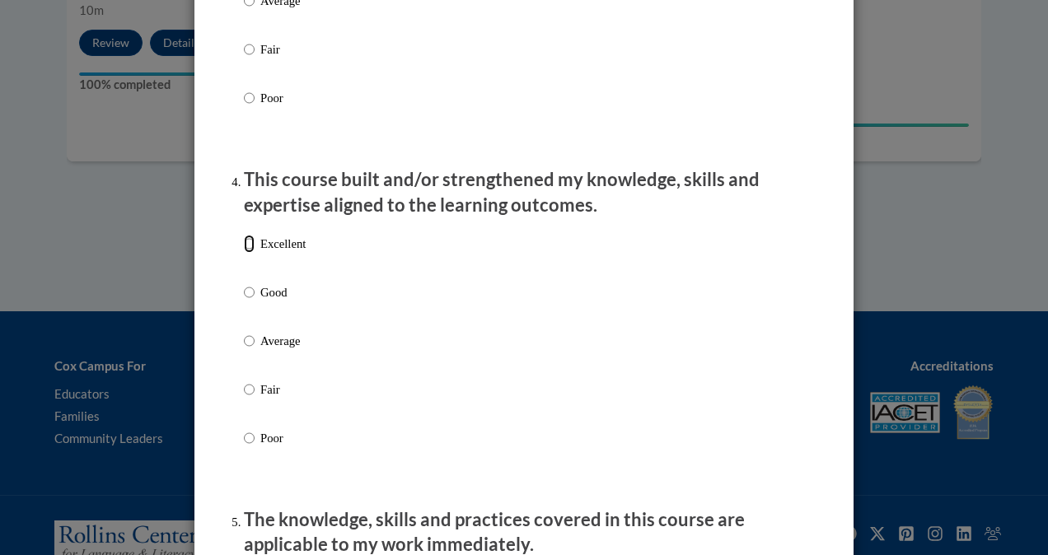
click at [244, 253] on input "Excellent" at bounding box center [249, 244] width 11 height 18
radio input "true"
click at [713, 421] on div "Excellent Good Average Fair Poor" at bounding box center [524, 361] width 560 height 269
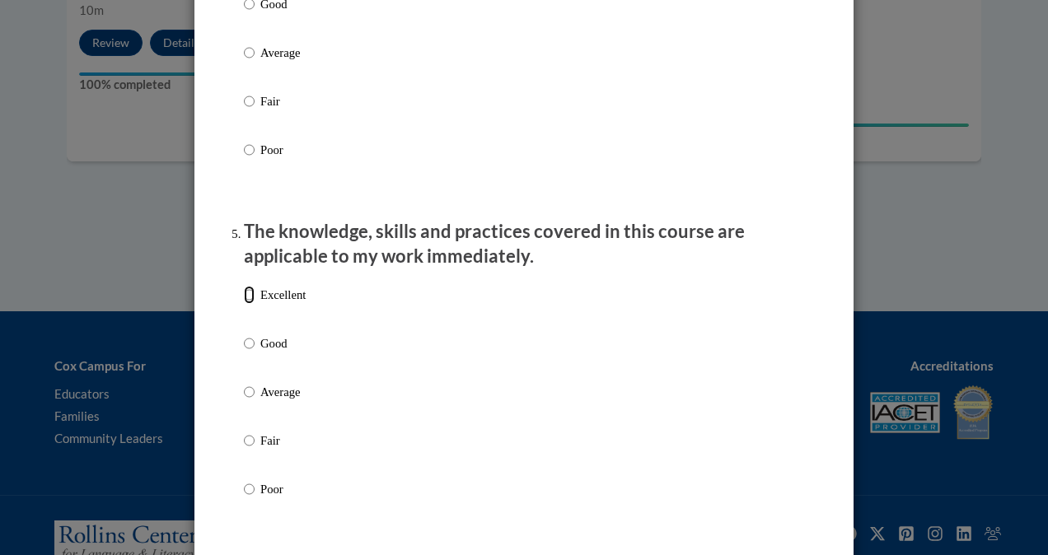
click at [246, 304] on input "Excellent" at bounding box center [249, 295] width 11 height 18
radio input "true"
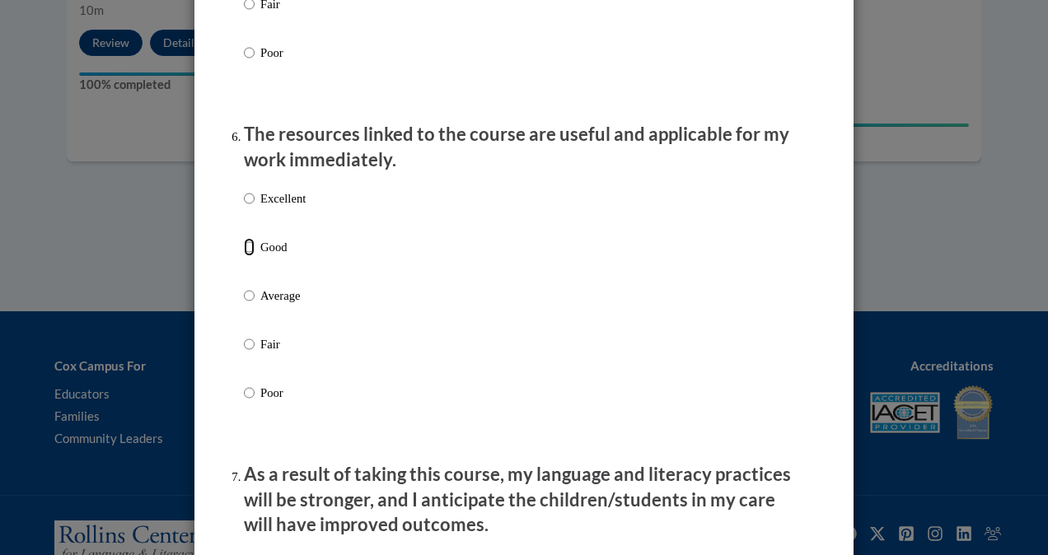
click at [246, 256] on input "Good" at bounding box center [249, 247] width 11 height 18
radio input "true"
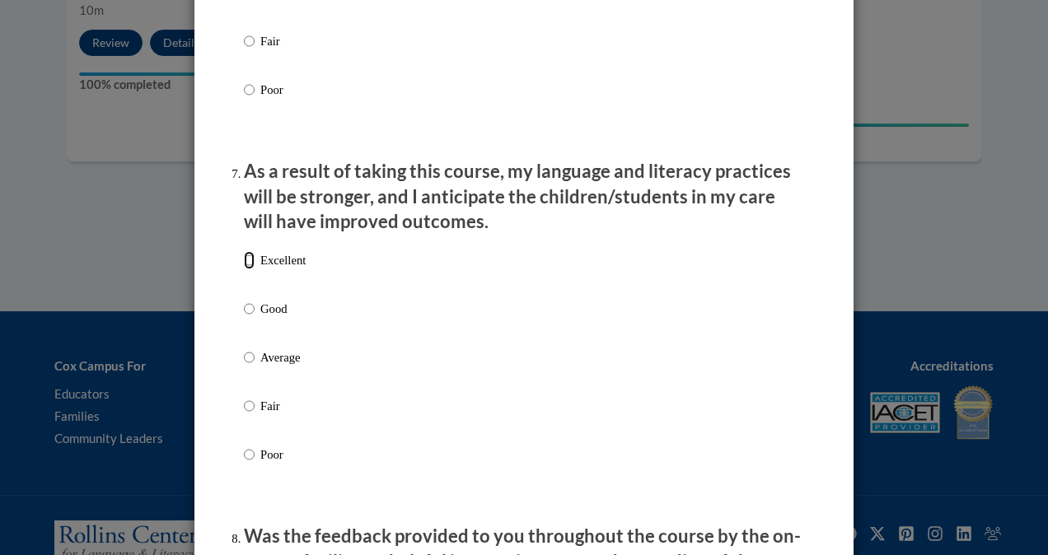
click at [244, 269] on input "Excellent" at bounding box center [249, 260] width 11 height 18
radio input "true"
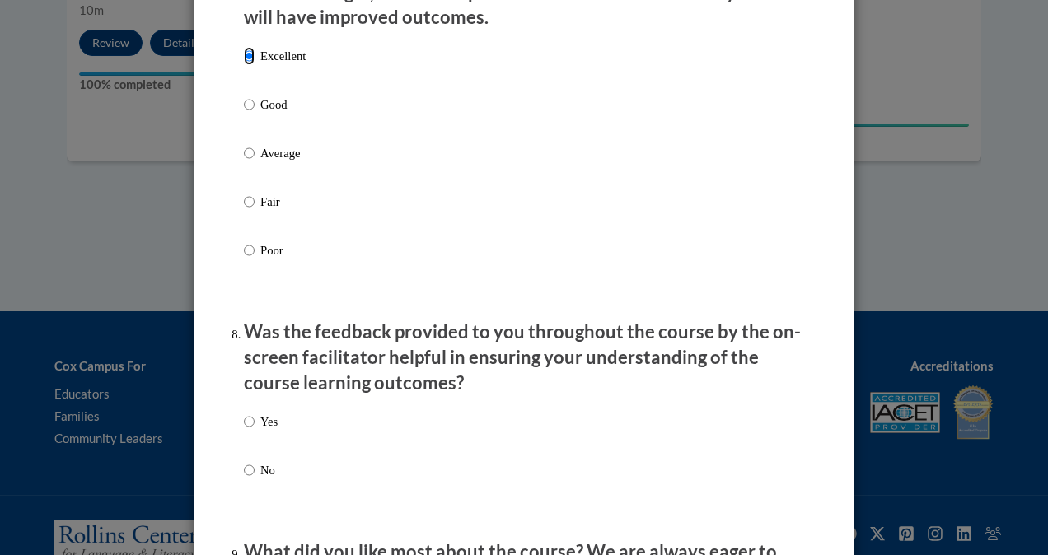
scroll to position [2275, 0]
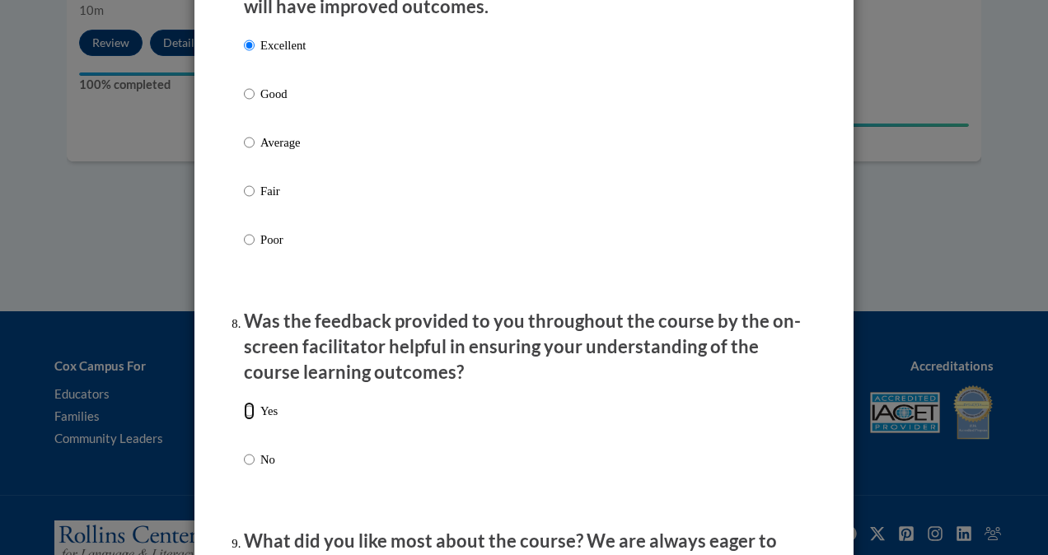
click at [244, 420] on input "Yes" at bounding box center [249, 411] width 11 height 18
radio input "true"
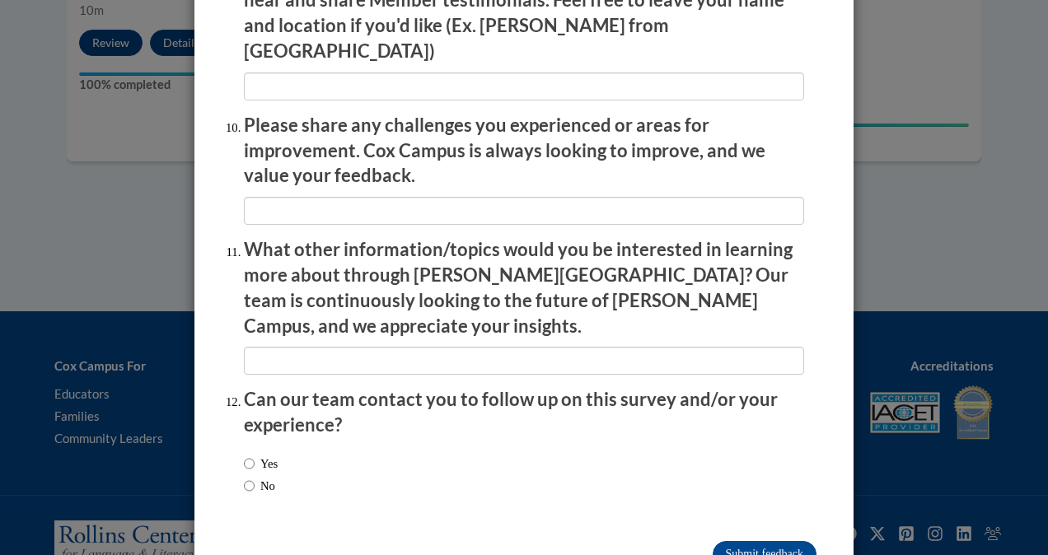
scroll to position [2871, 0]
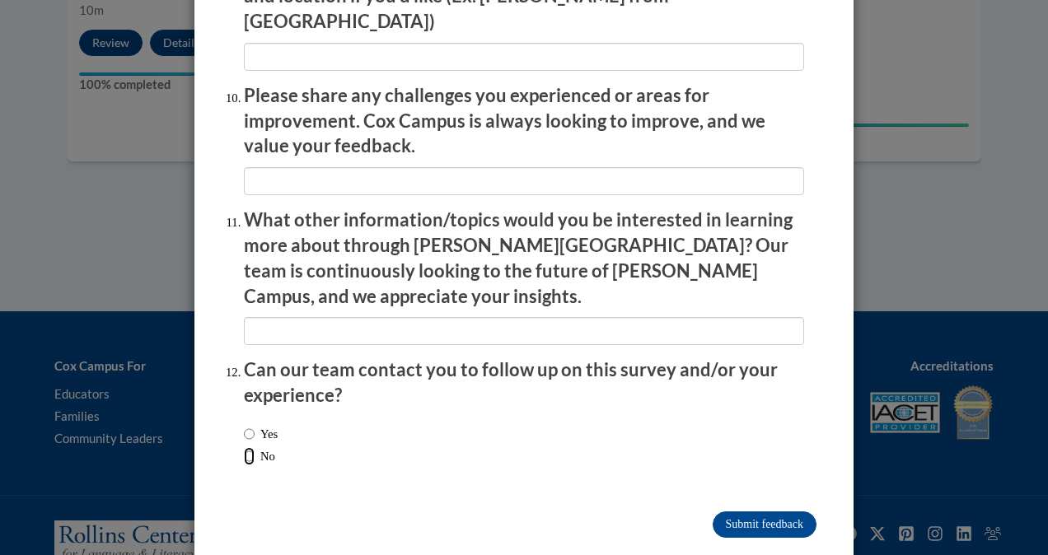
click at [246, 447] on input "No" at bounding box center [249, 456] width 11 height 18
radio input "true"
click at [245, 425] on input "Yes" at bounding box center [249, 434] width 11 height 18
radio input "true"
click at [770, 512] on input "Submit feedback" at bounding box center [765, 525] width 104 height 26
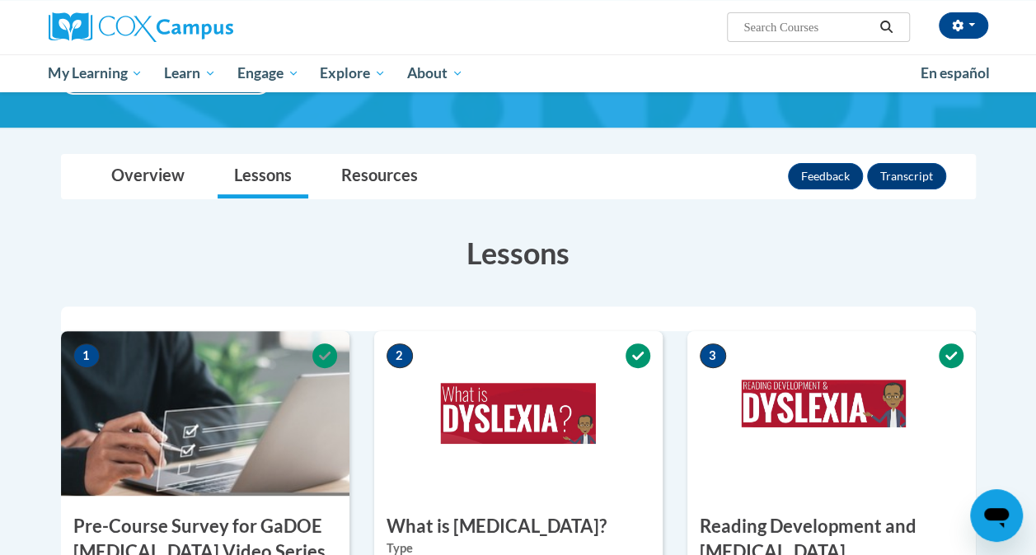
scroll to position [30, 0]
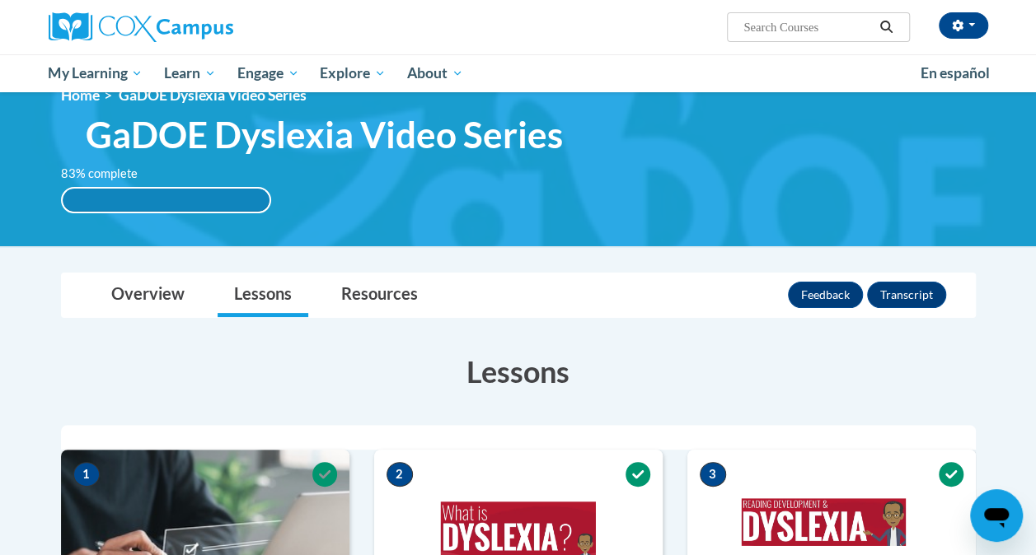
click at [953, 517] on img at bounding box center [831, 532] width 288 height 165
click at [897, 298] on button "Transcript" at bounding box center [906, 295] width 79 height 26
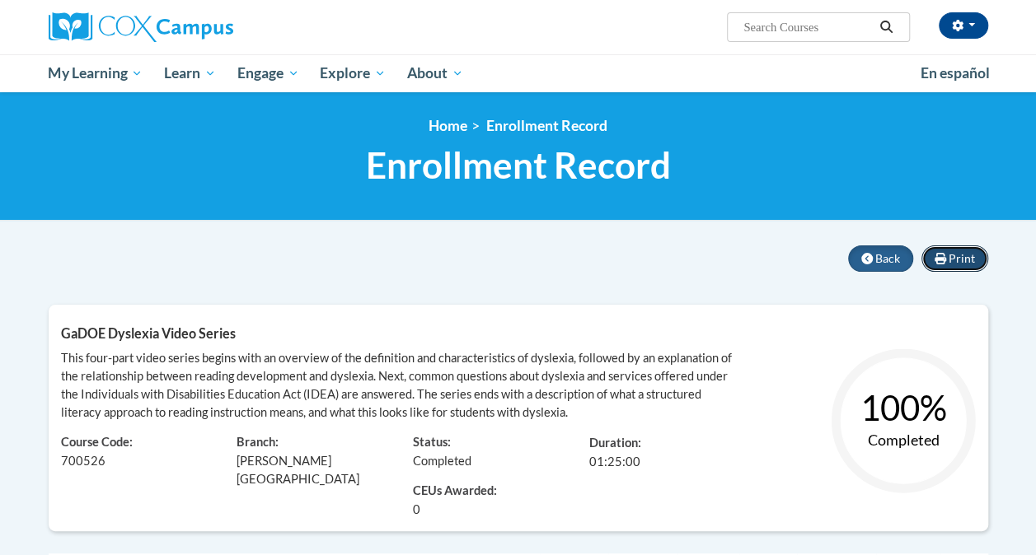
click at [960, 265] on button "Print" at bounding box center [954, 259] width 67 height 26
